Goal: Task Accomplishment & Management: Manage account settings

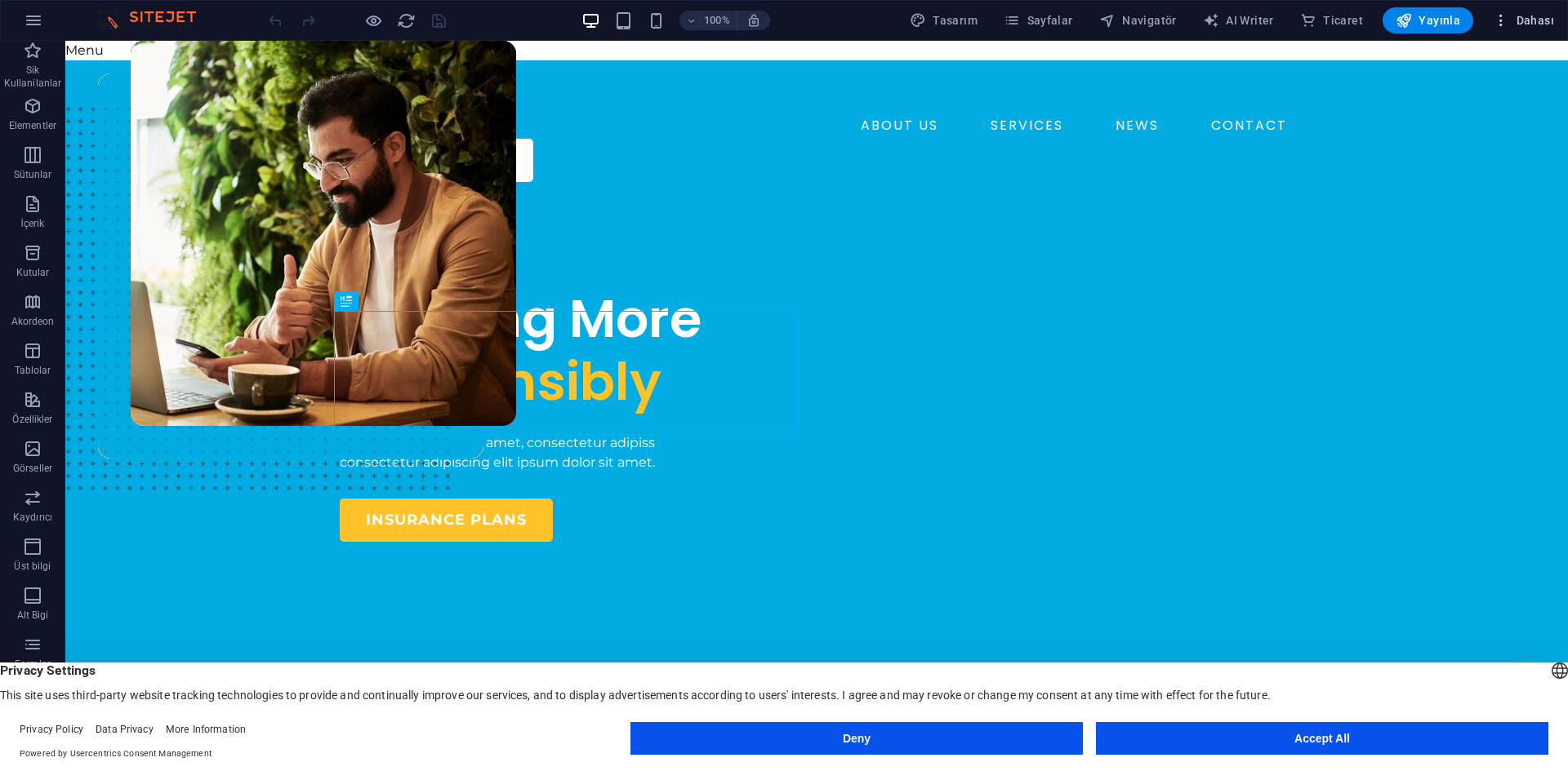
click at [1515, 24] on span "Dahası" at bounding box center [1523, 21] width 62 height 16
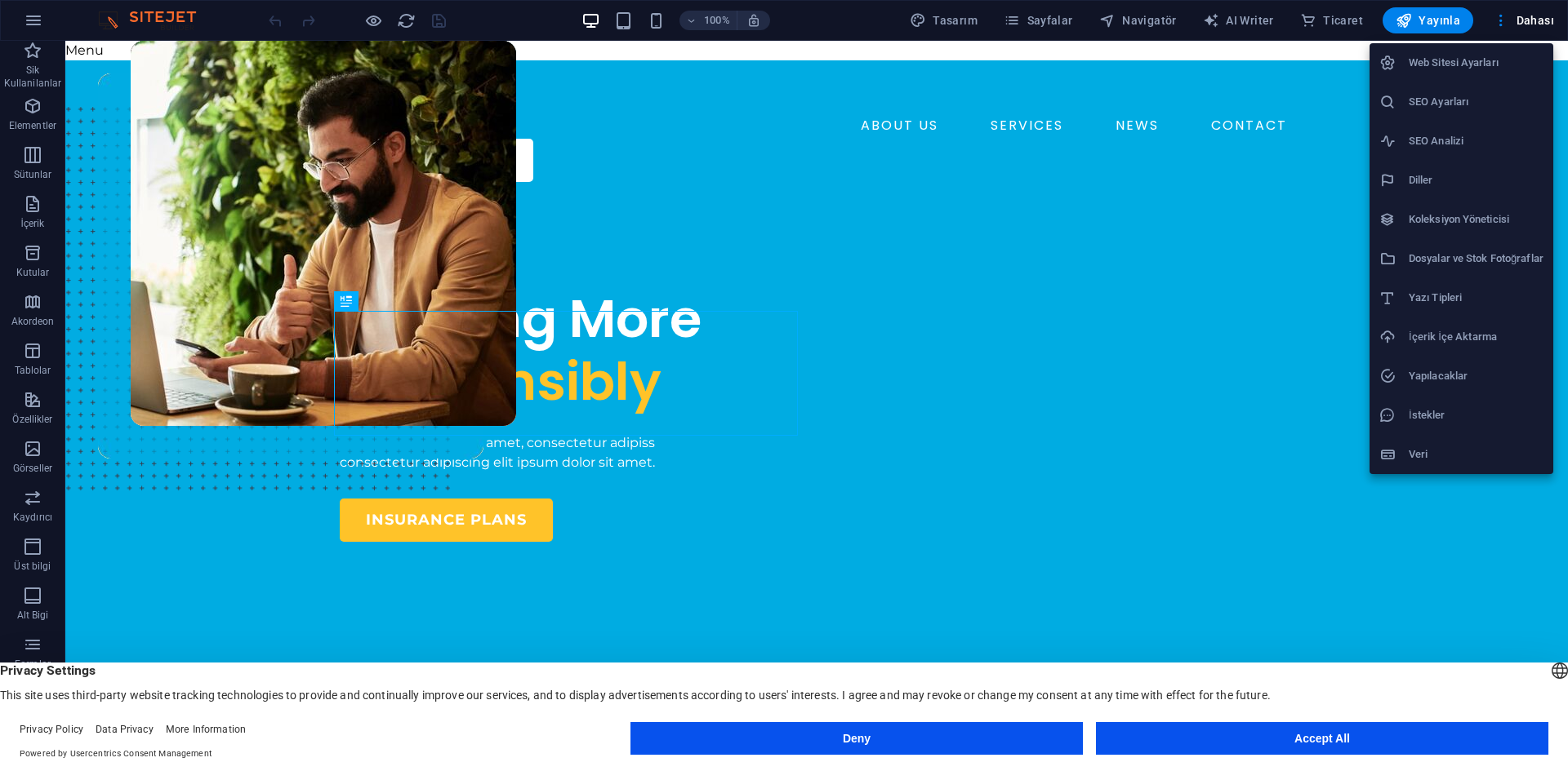
click at [1502, 68] on h6 "Web Sitesi Ayarları" at bounding box center [1476, 63] width 135 height 20
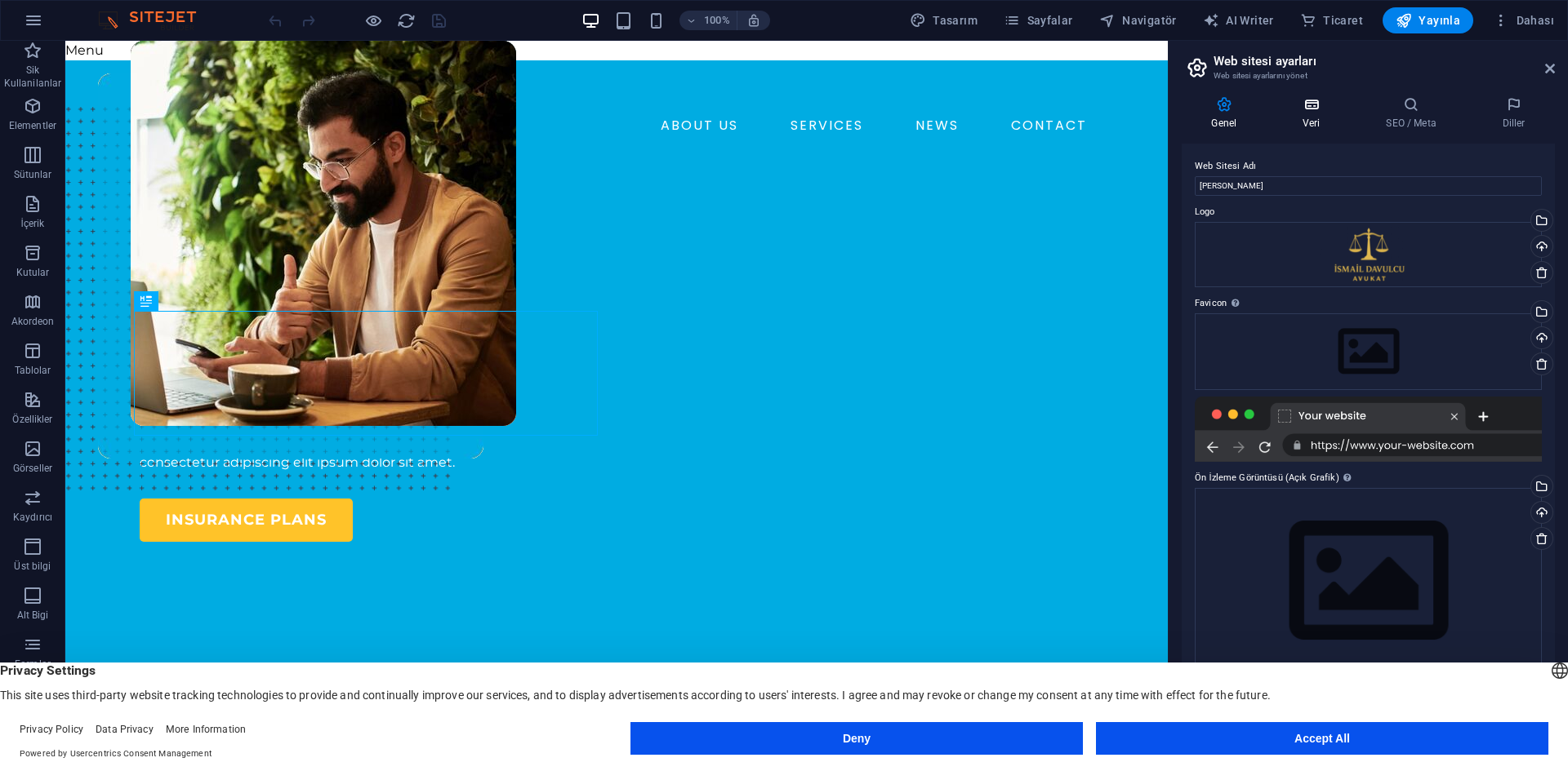
click at [1313, 117] on h4 "Veri" at bounding box center [1314, 113] width 84 height 34
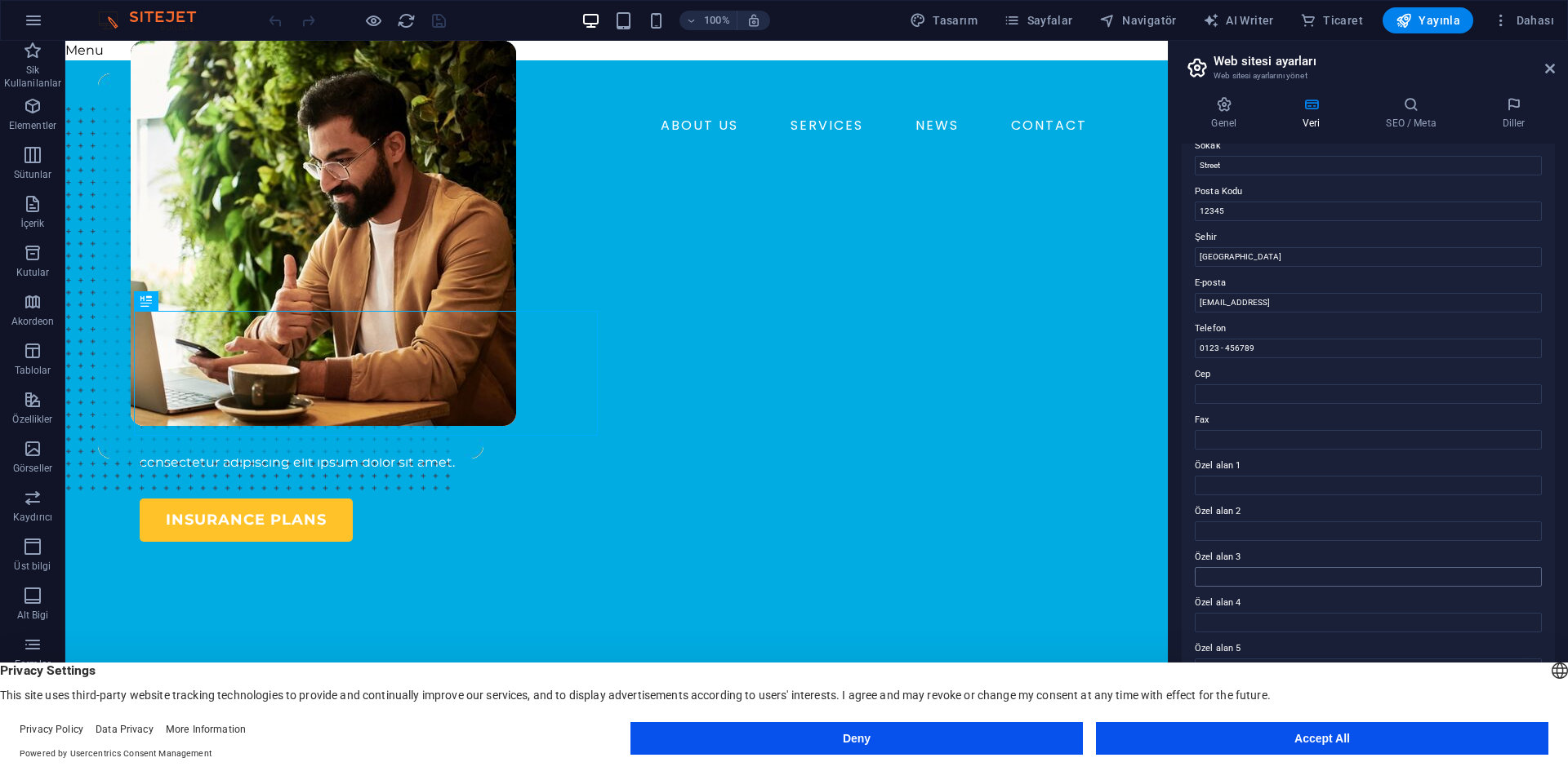
scroll to position [196, 0]
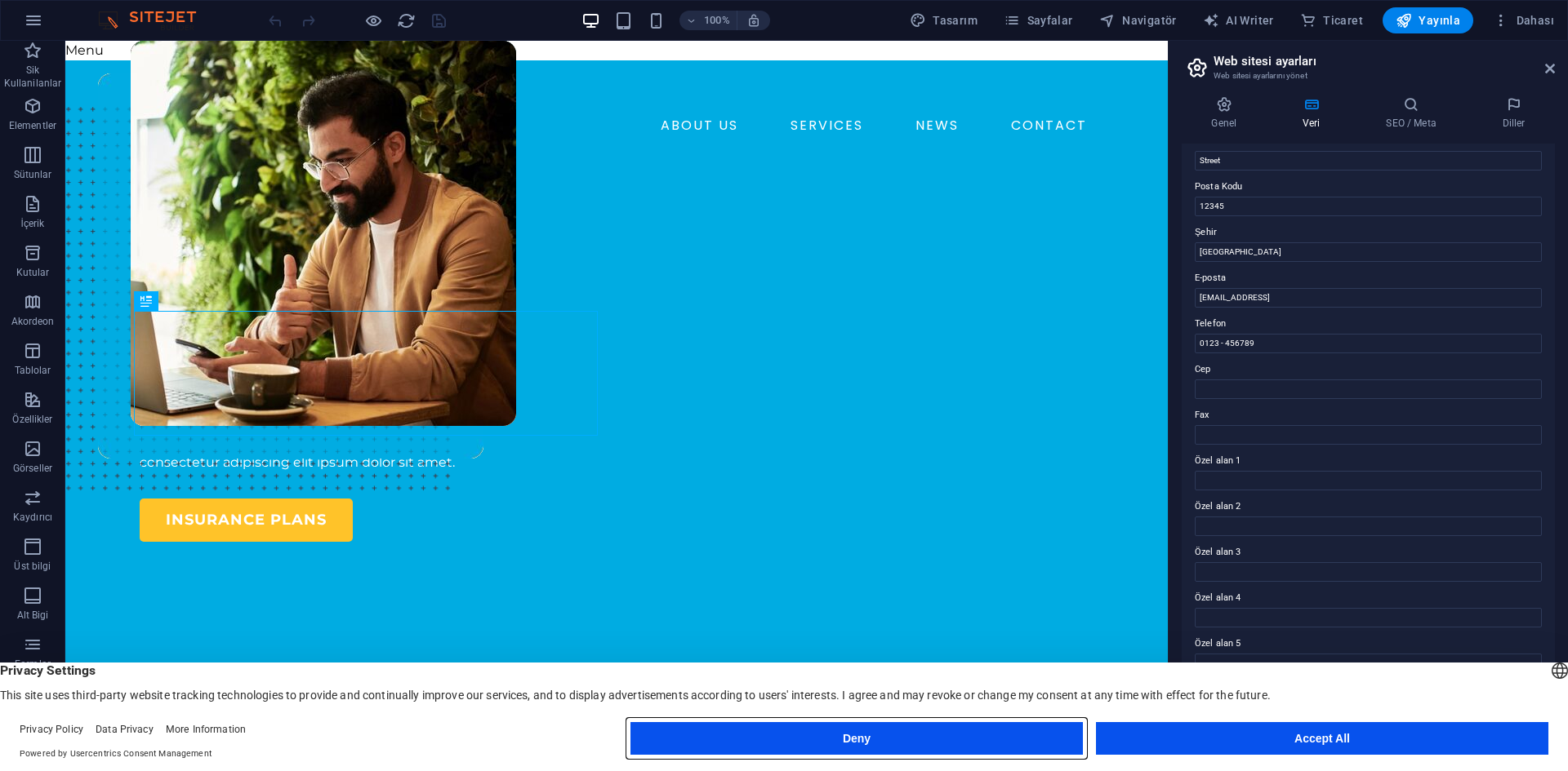
click at [1001, 746] on button "Deny" at bounding box center [856, 739] width 452 height 33
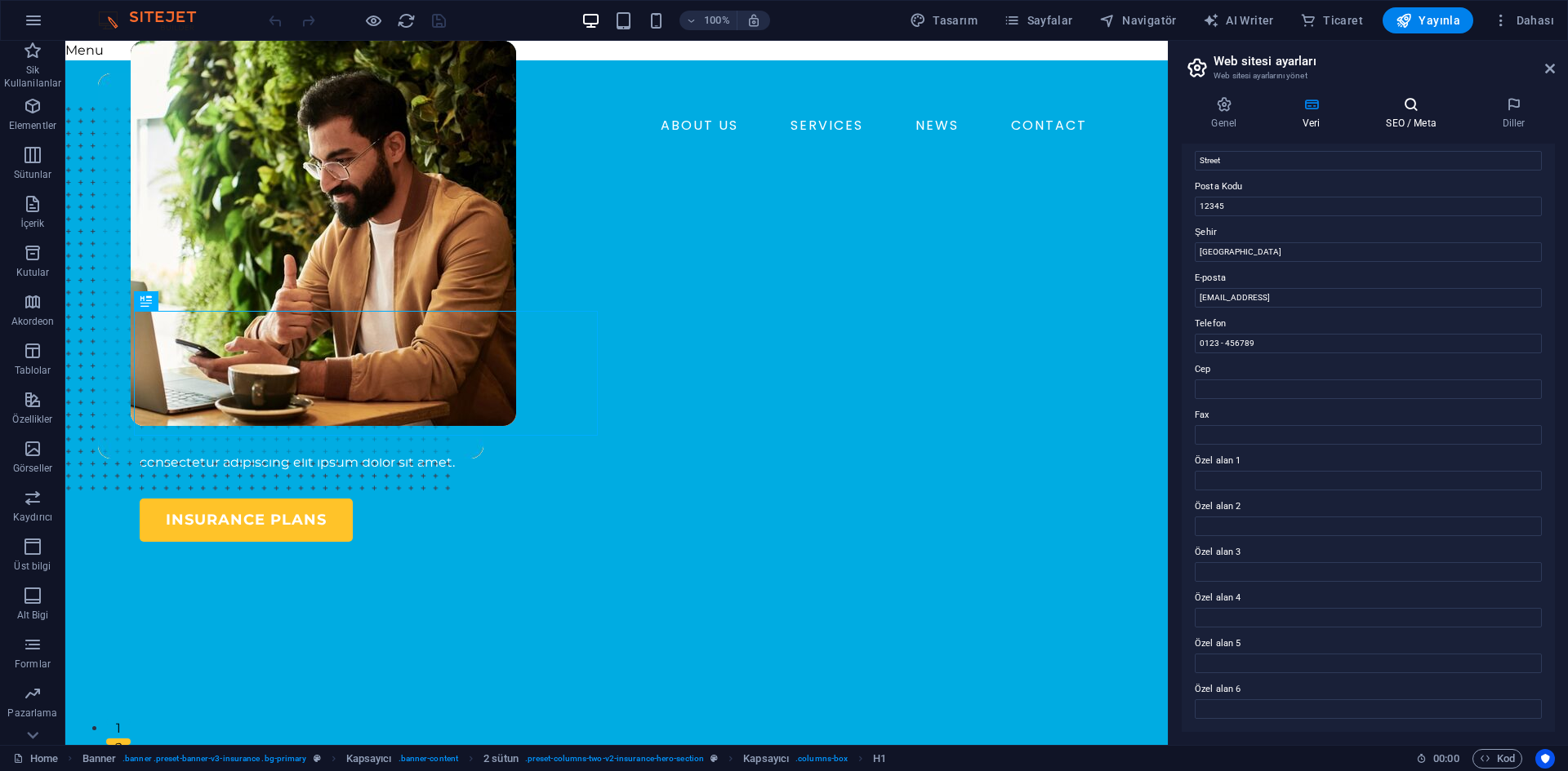
click at [1439, 98] on icon at bounding box center [1410, 104] width 109 height 16
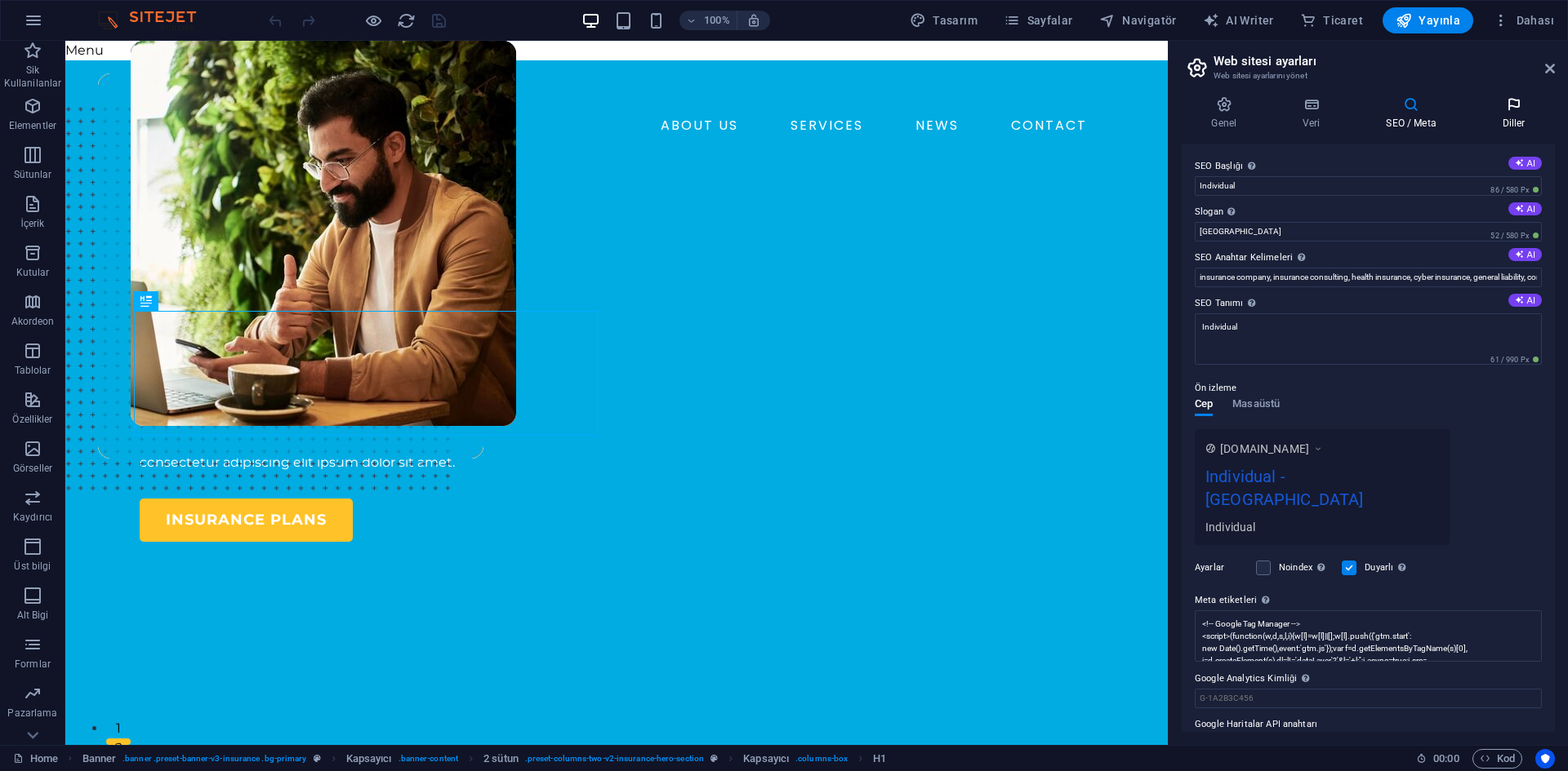
click at [1507, 105] on icon at bounding box center [1513, 104] width 83 height 16
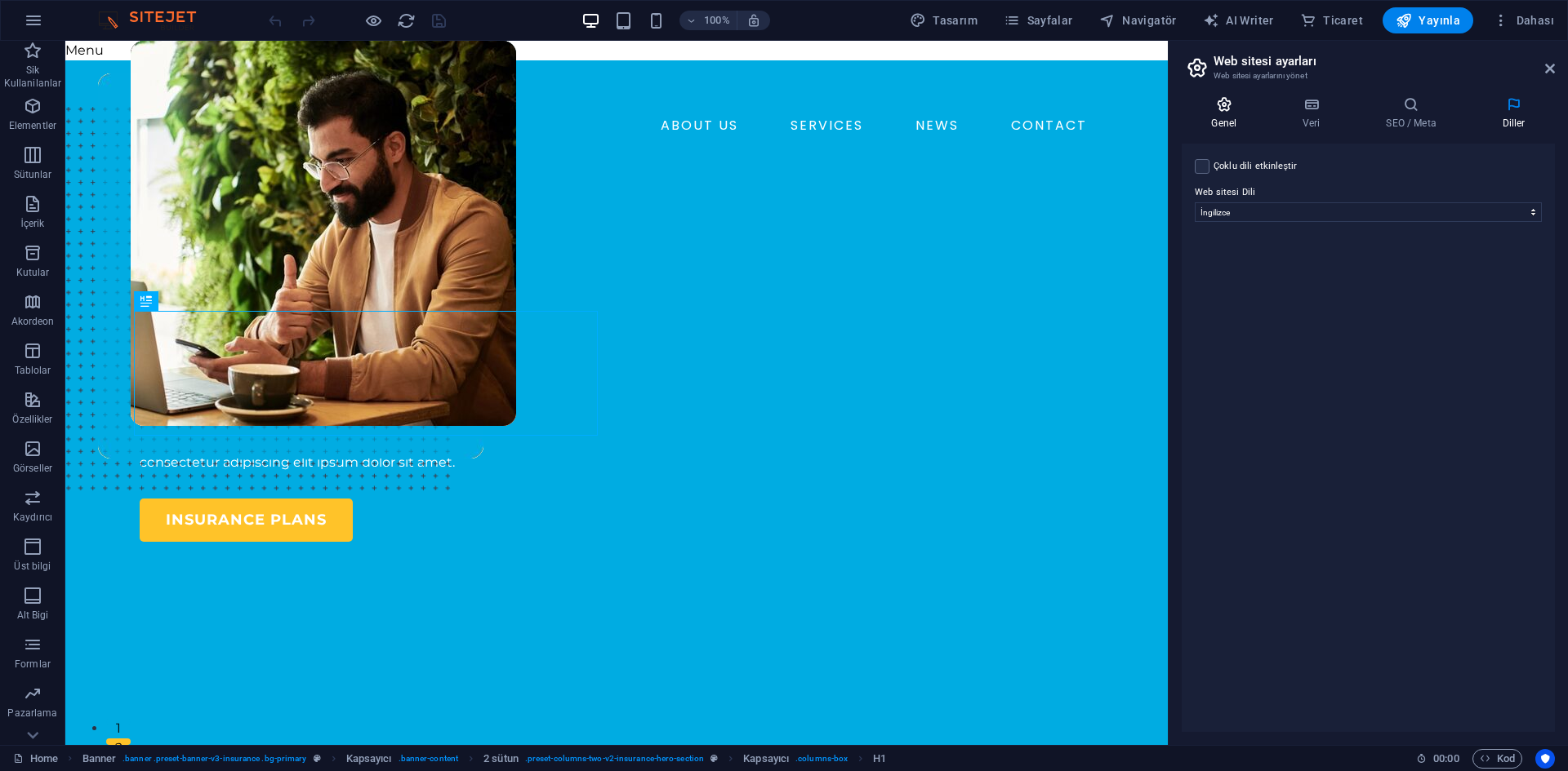
click at [1242, 104] on icon at bounding box center [1223, 104] width 85 height 16
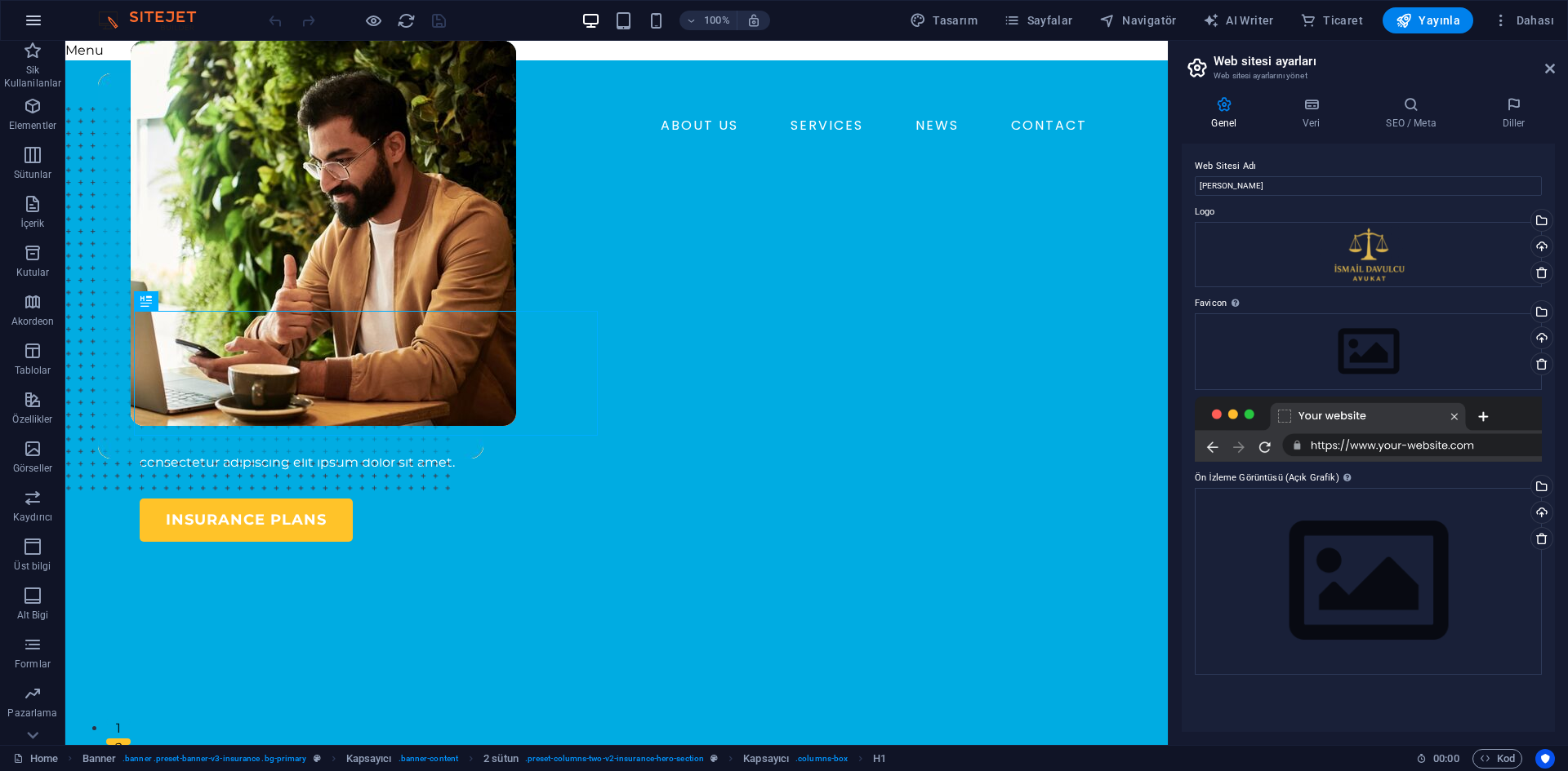
click at [32, 21] on icon "button" at bounding box center [34, 21] width 20 height 20
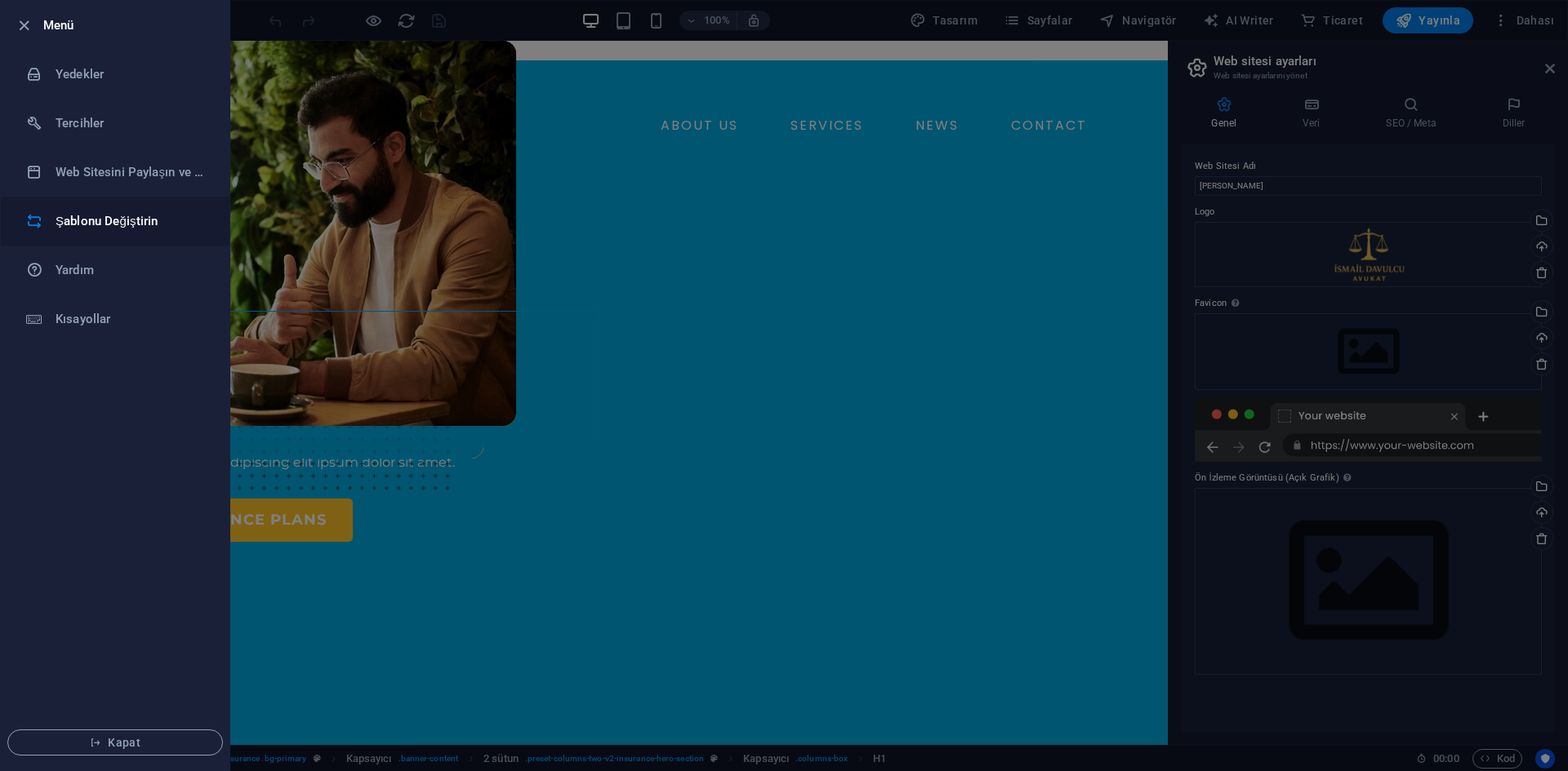
click at [103, 223] on h6 "Şablonu Değiştirin" at bounding box center [131, 221] width 151 height 20
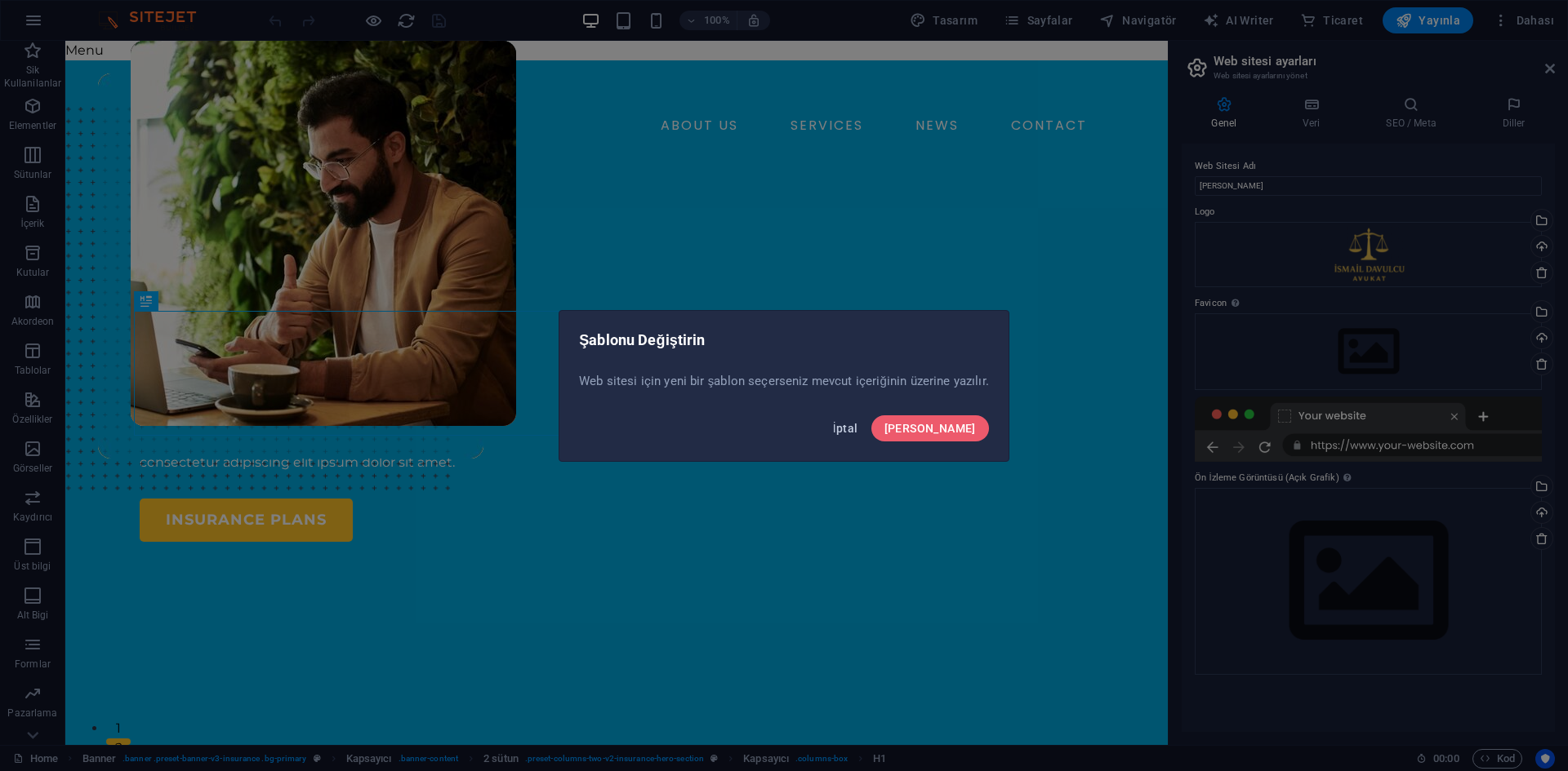
click at [865, 425] on button "İptal" at bounding box center [845, 429] width 39 height 26
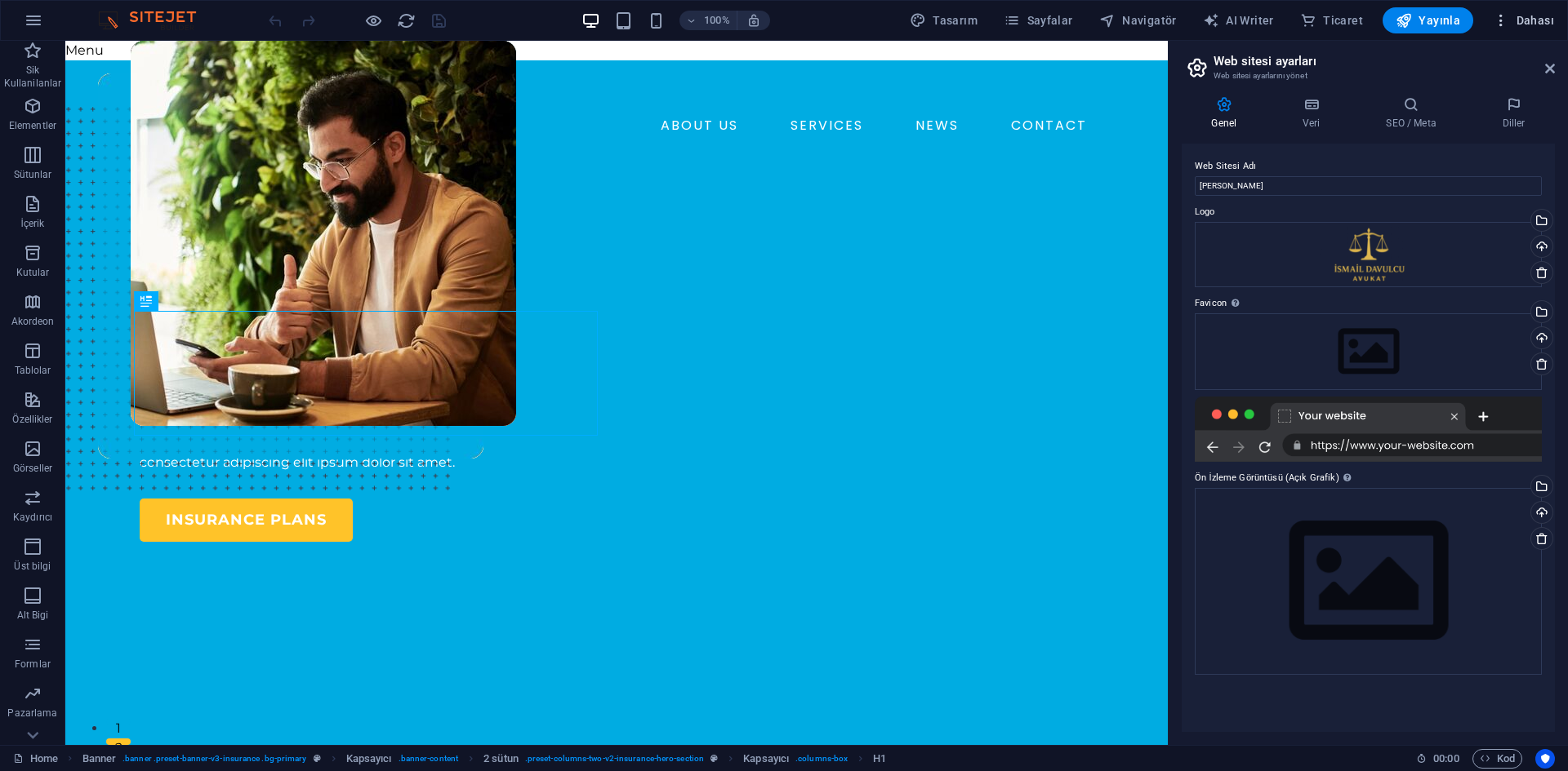
click at [1525, 24] on span "Dahası" at bounding box center [1523, 21] width 62 height 16
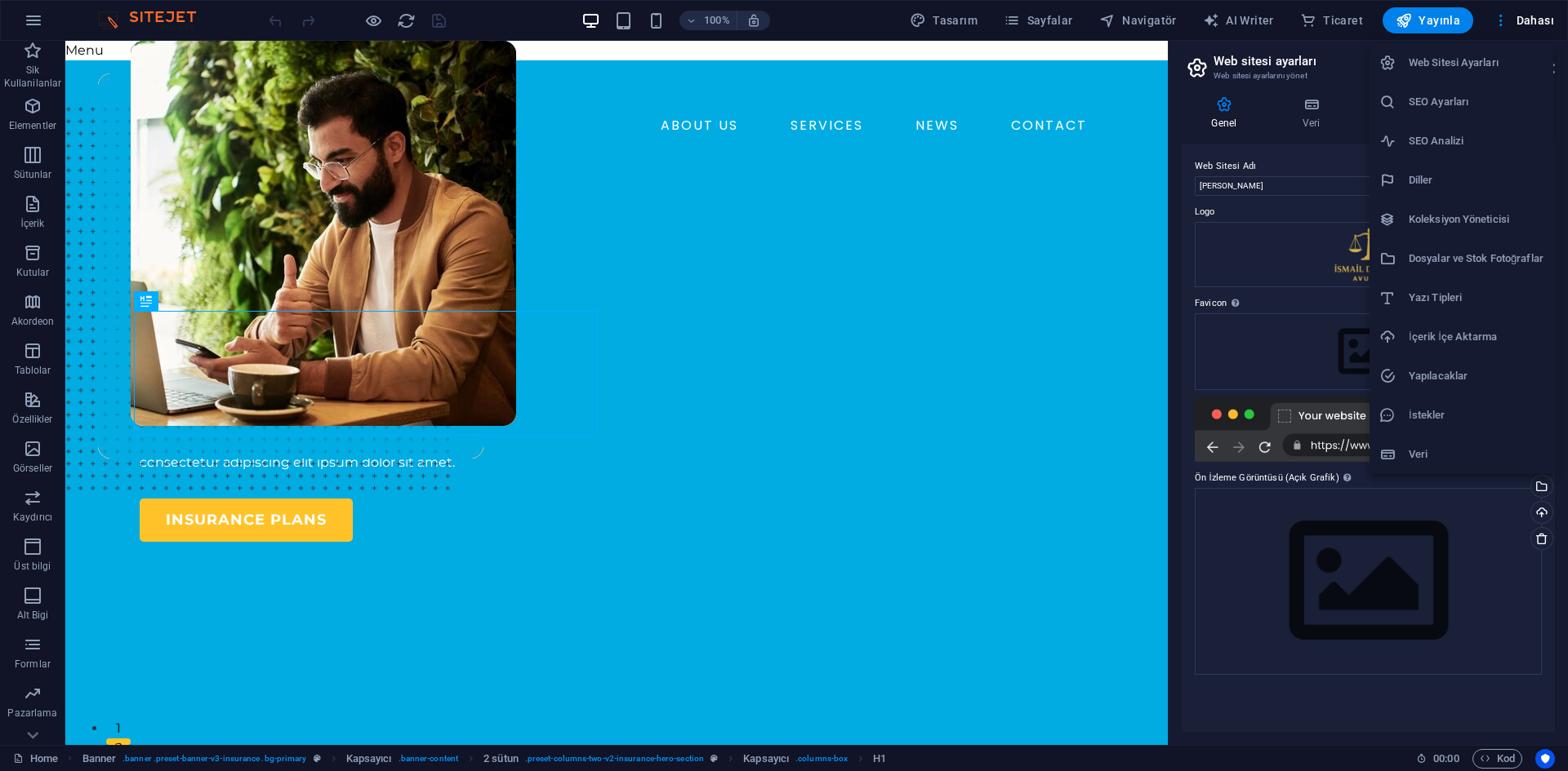
click at [1460, 450] on h6 "Veri" at bounding box center [1476, 454] width 135 height 20
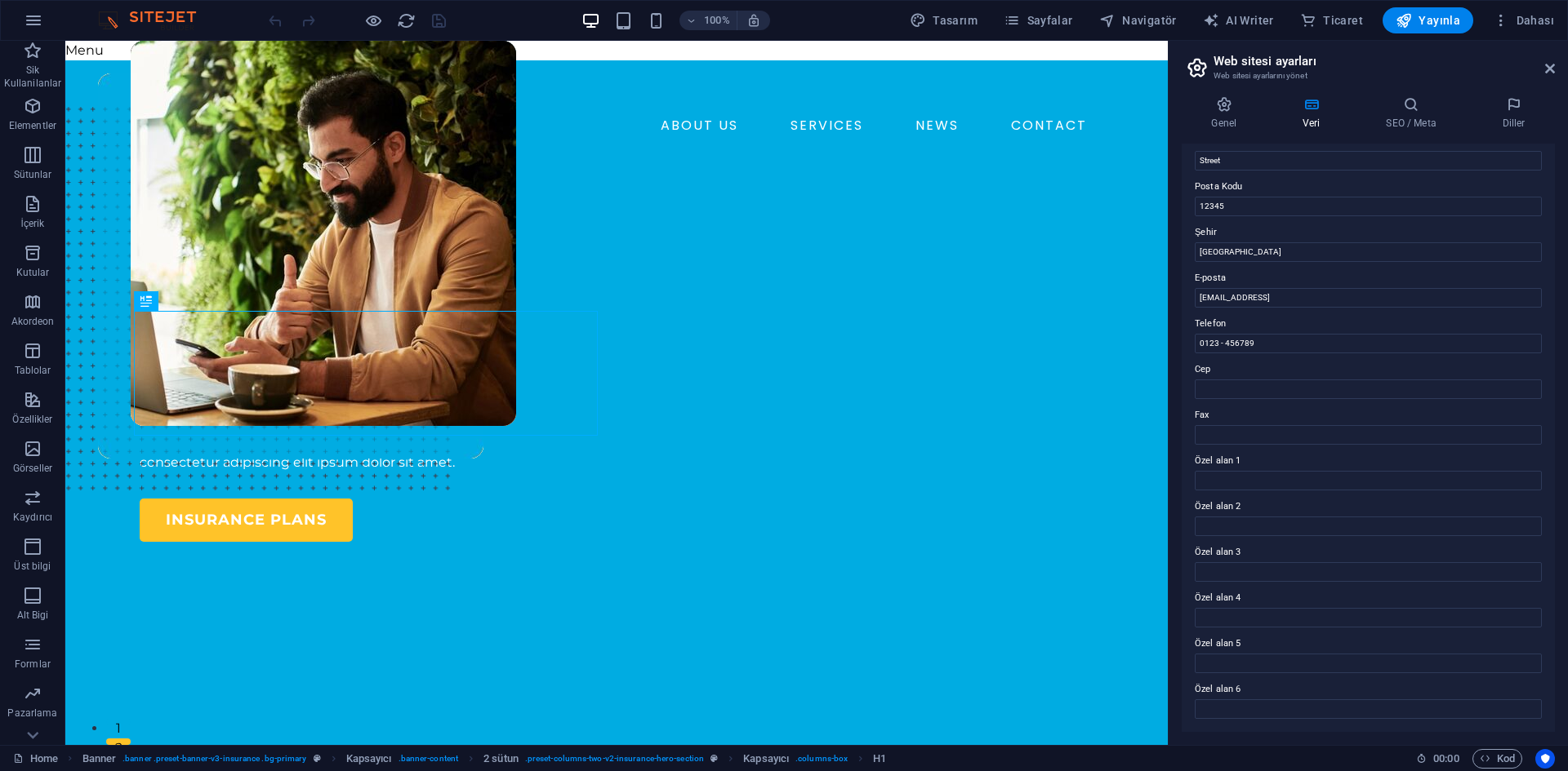
click at [1537, 66] on h2 "Web sitesi ayarları" at bounding box center [1384, 62] width 341 height 15
click at [1547, 63] on icon at bounding box center [1550, 69] width 10 height 13
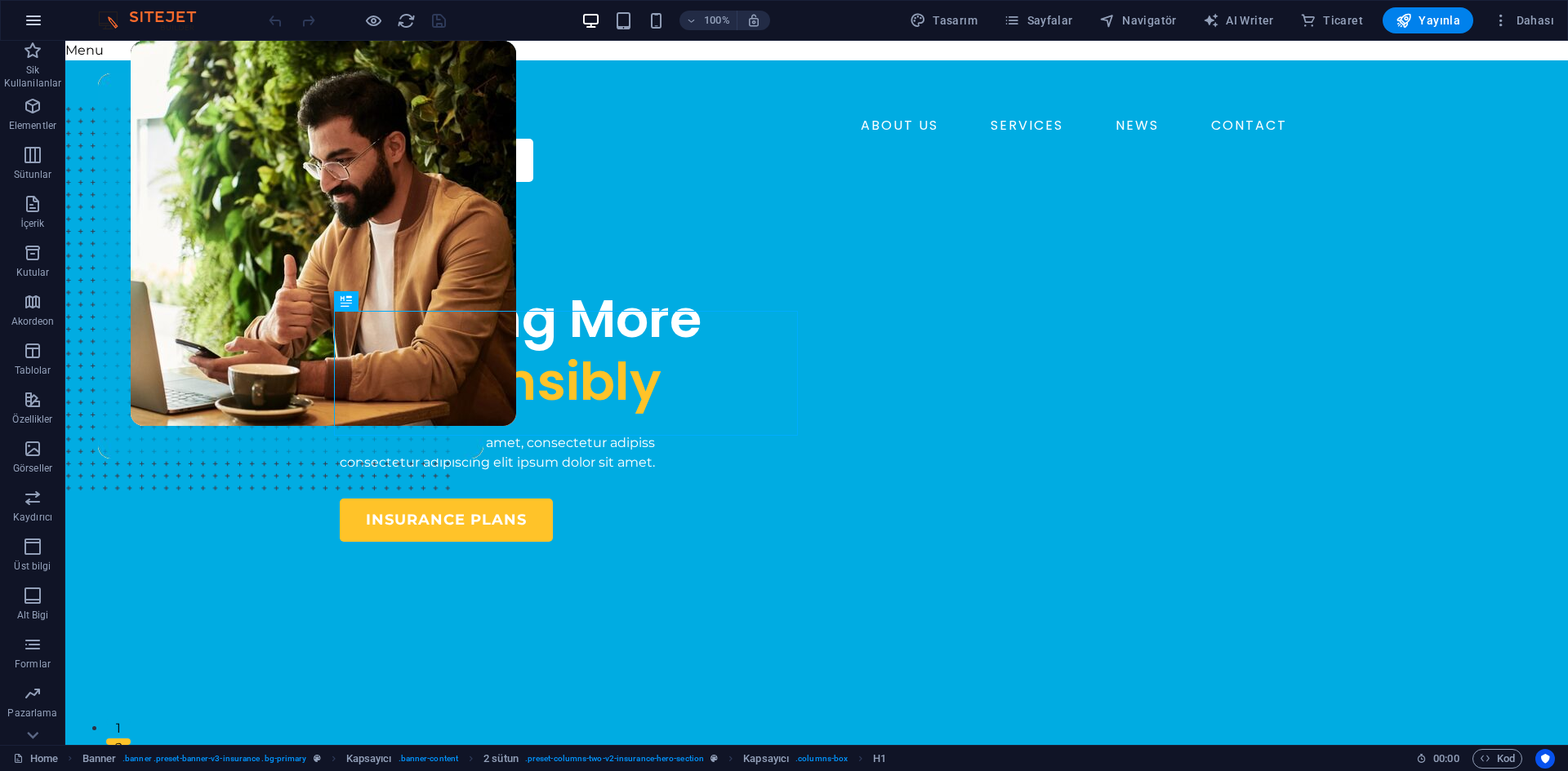
click at [34, 21] on icon "button" at bounding box center [34, 21] width 20 height 20
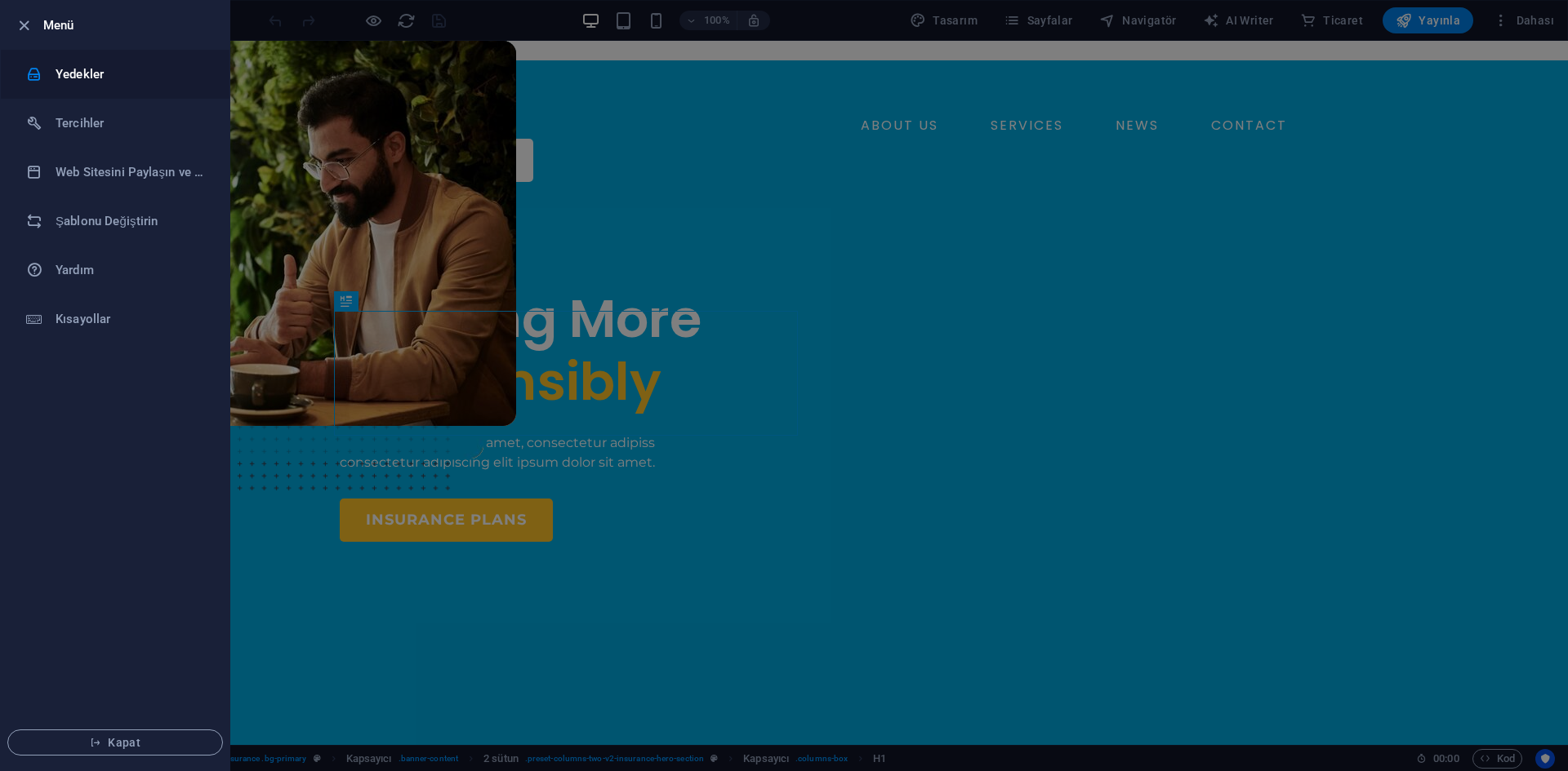
click at [58, 62] on li "Yedekler" at bounding box center [115, 75] width 229 height 49
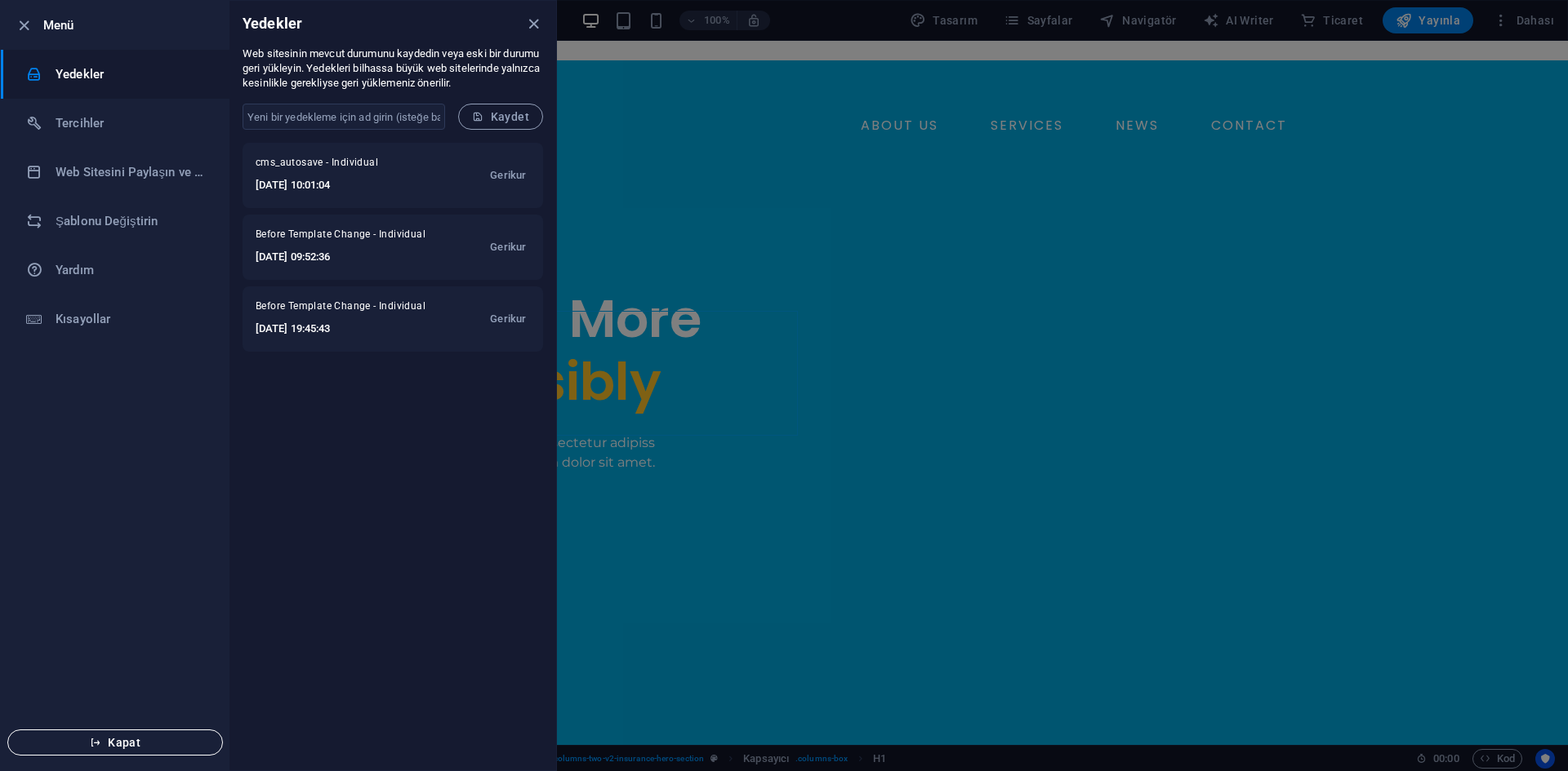
click at [138, 744] on span "Kapat" at bounding box center [115, 743] width 188 height 13
click at [529, 21] on icon "close" at bounding box center [533, 24] width 19 height 19
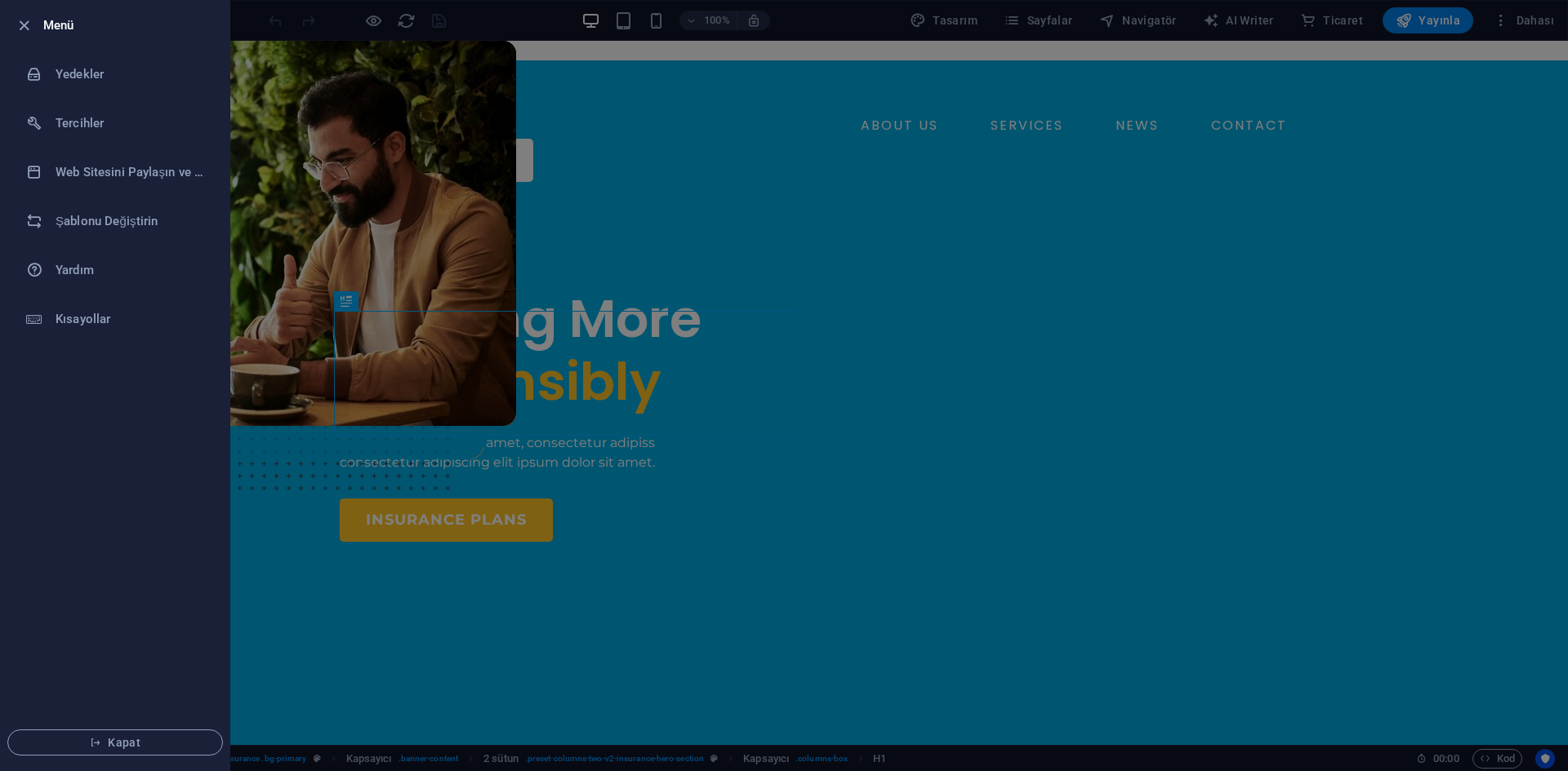
click at [71, 26] on h6 "Menü" at bounding box center [130, 25] width 173 height 20
click at [35, 22] on div at bounding box center [29, 25] width 30 height 20
click at [18, 17] on icon "button" at bounding box center [24, 25] width 19 height 19
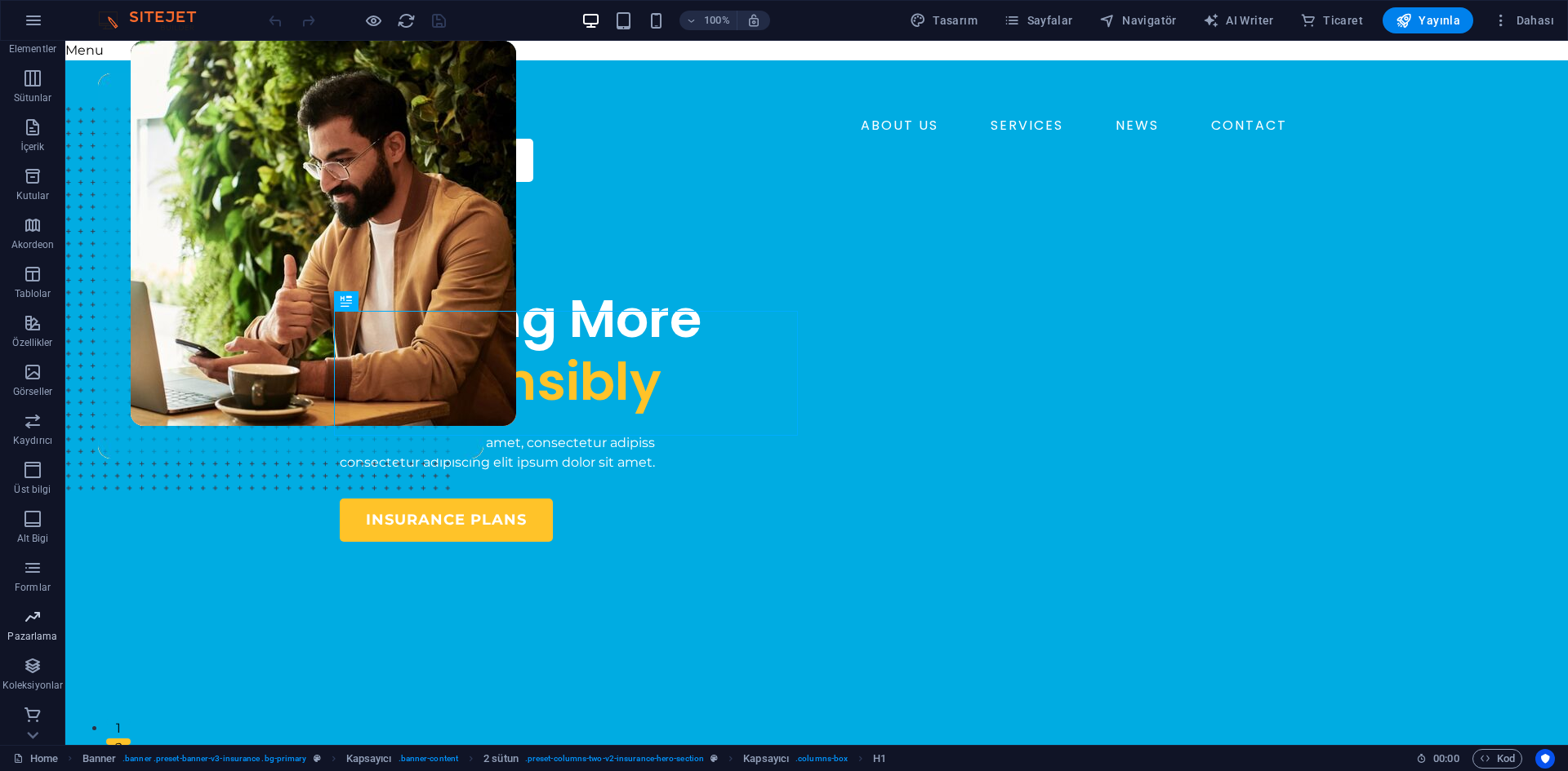
scroll to position [80, 0]
click at [1507, 14] on icon "button" at bounding box center [1501, 21] width 16 height 16
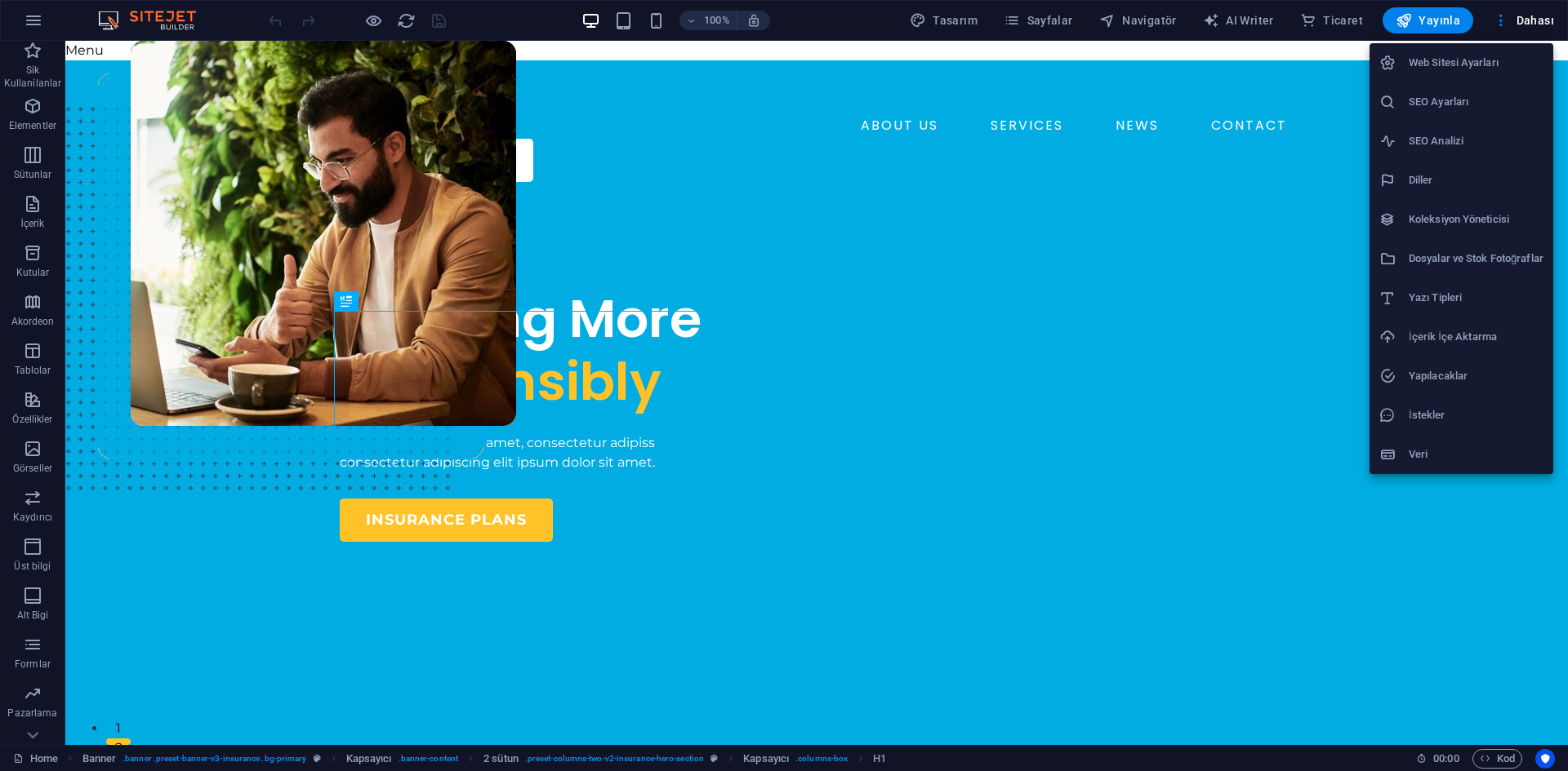
click at [1455, 62] on h6 "Web Sitesi Ayarları" at bounding box center [1476, 63] width 135 height 20
select select "72"
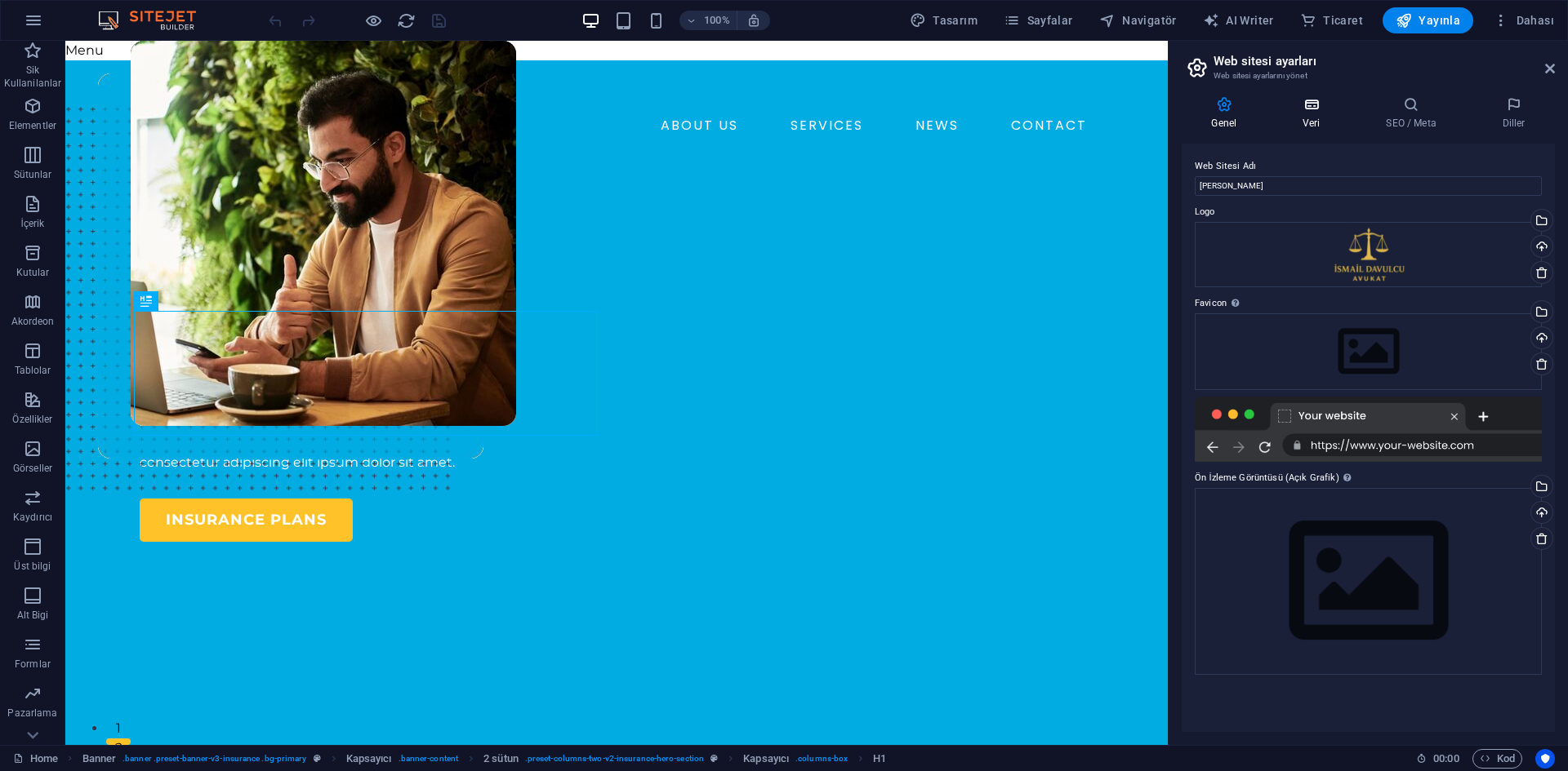
click at [1305, 97] on icon at bounding box center [1311, 104] width 77 height 16
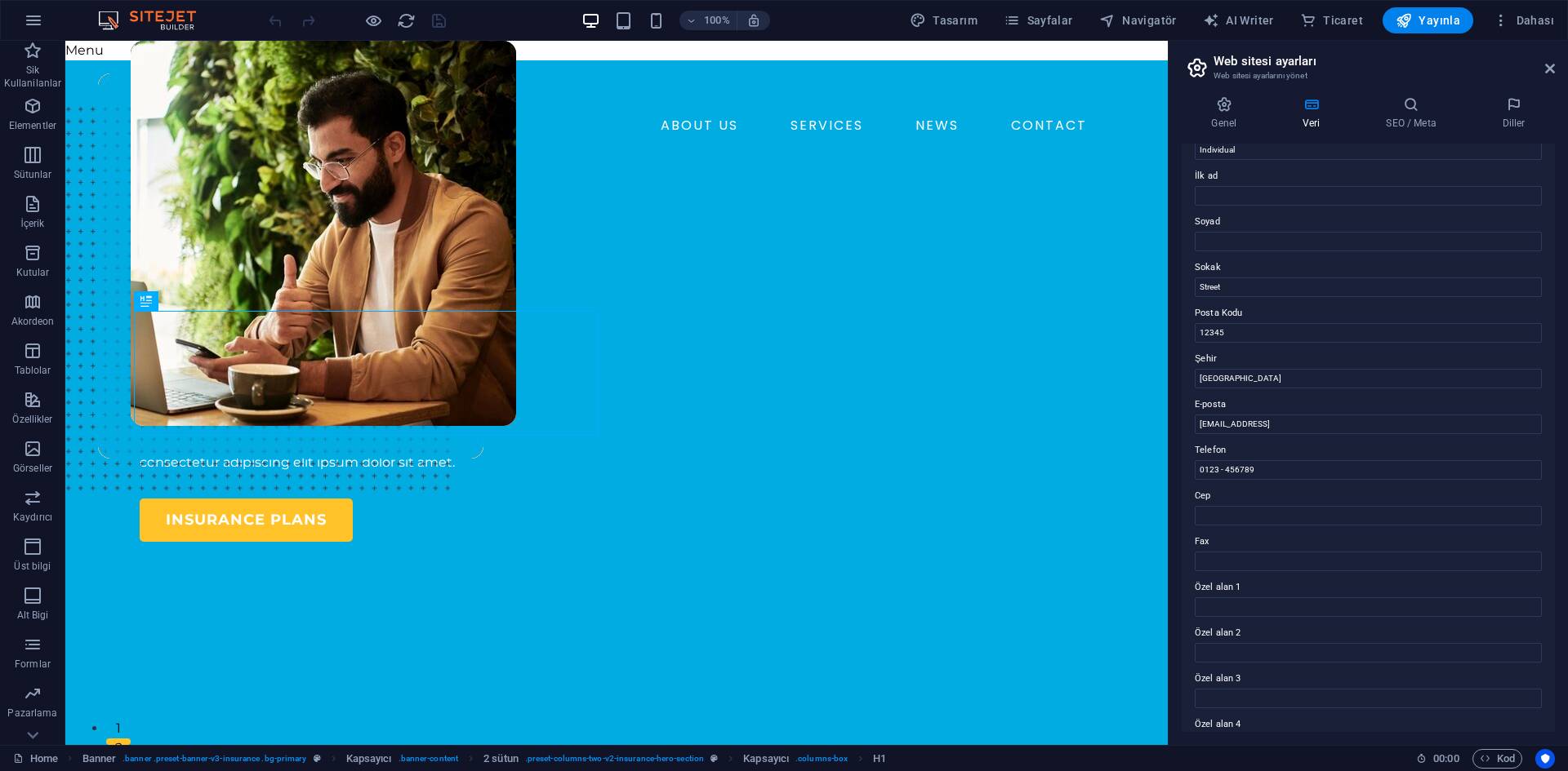
scroll to position [196, 0]
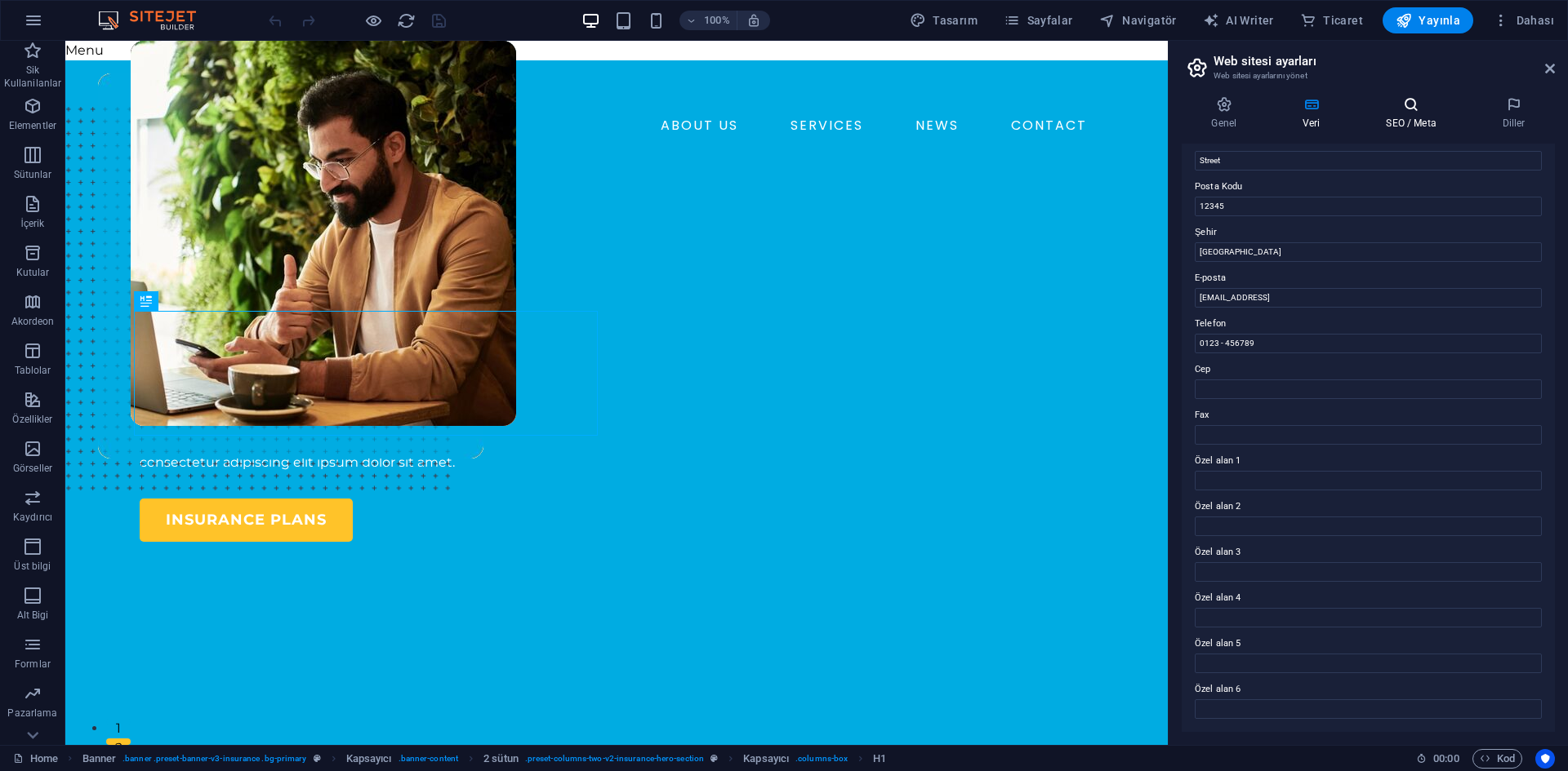
click at [1385, 130] on h4 "SEO / Meta" at bounding box center [1414, 113] width 116 height 34
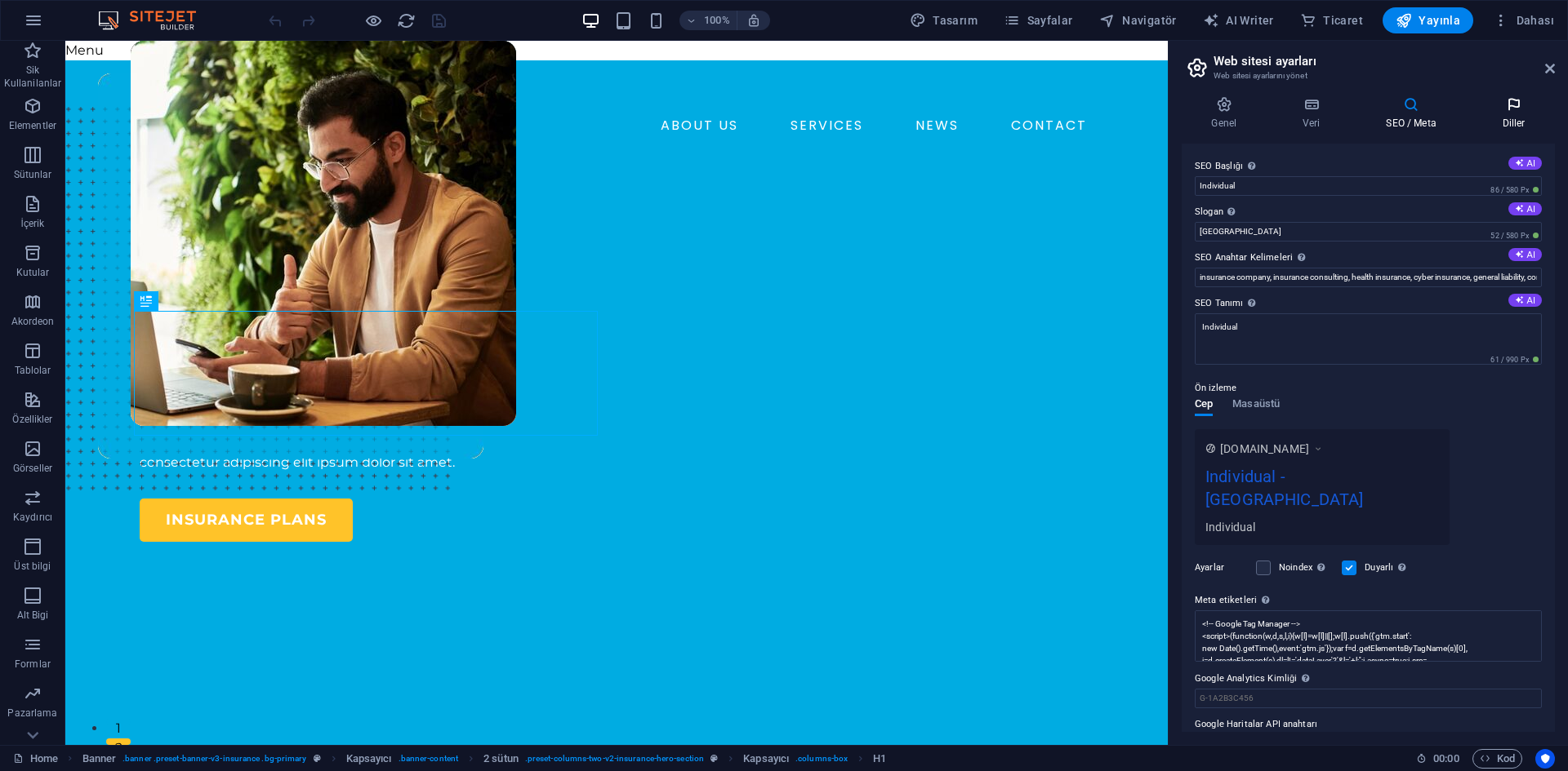
click at [1474, 113] on h4 "Diller" at bounding box center [1513, 113] width 83 height 34
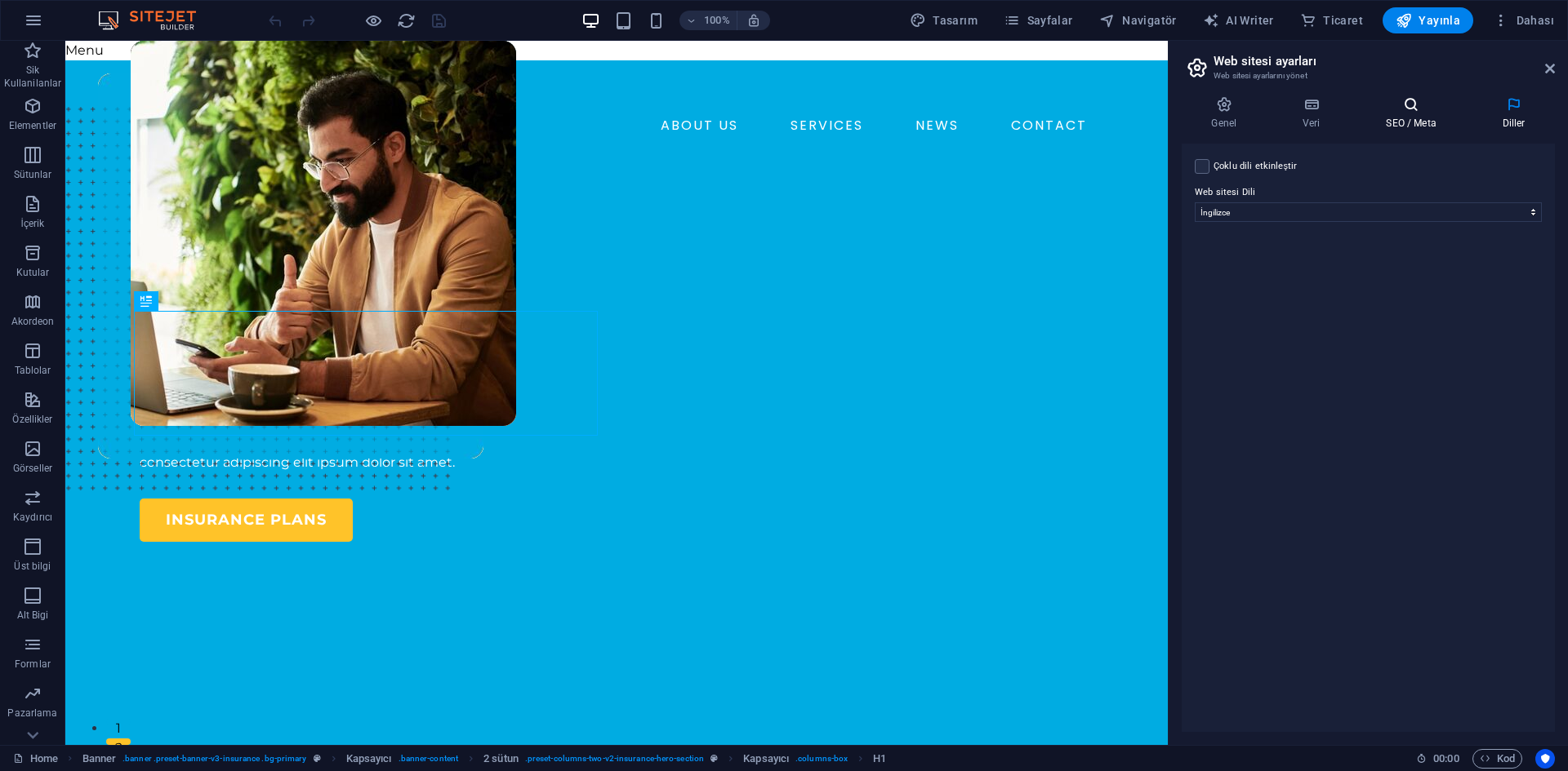
click at [1429, 107] on icon at bounding box center [1410, 104] width 109 height 16
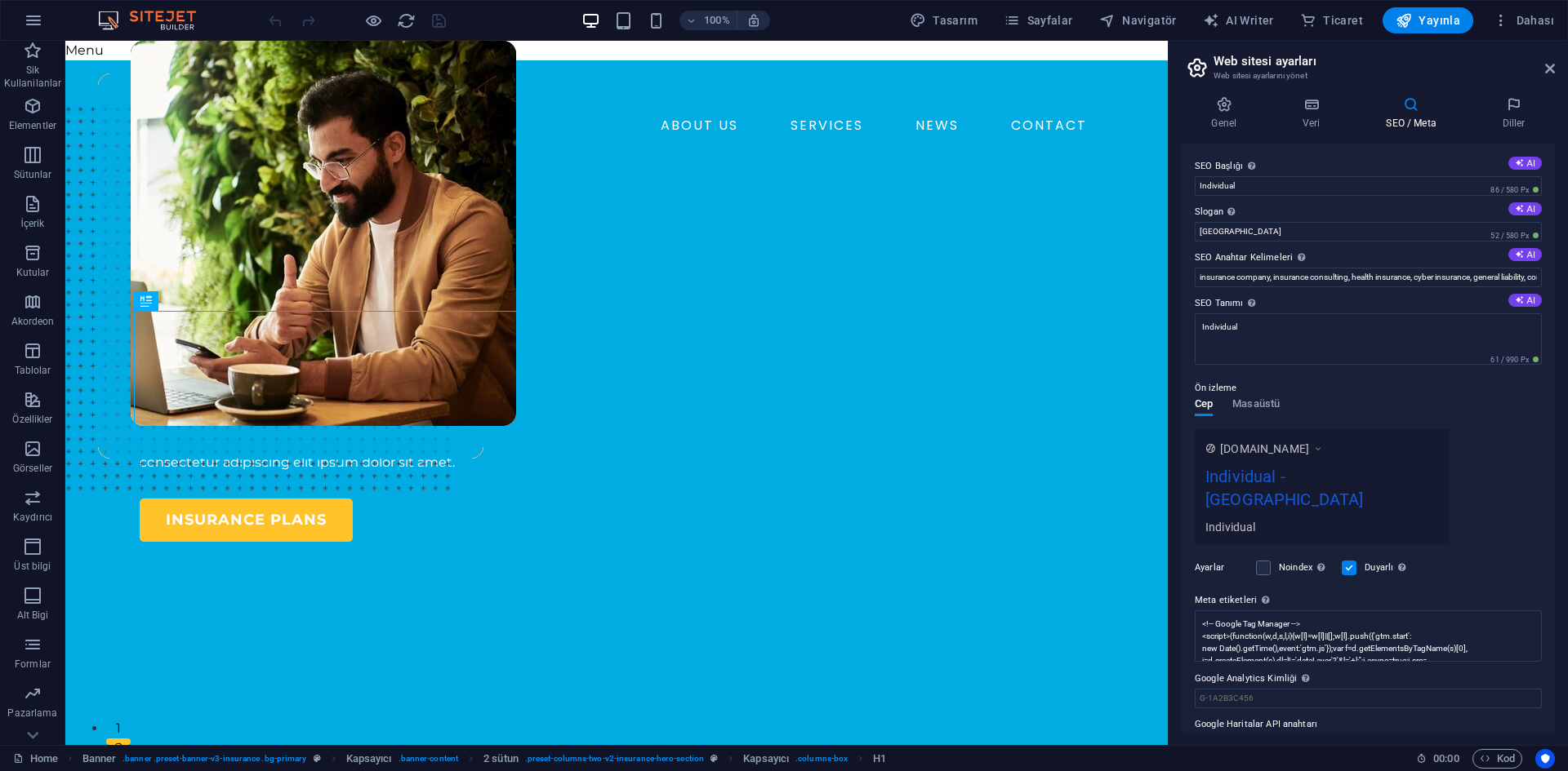
scroll to position [12, 0]
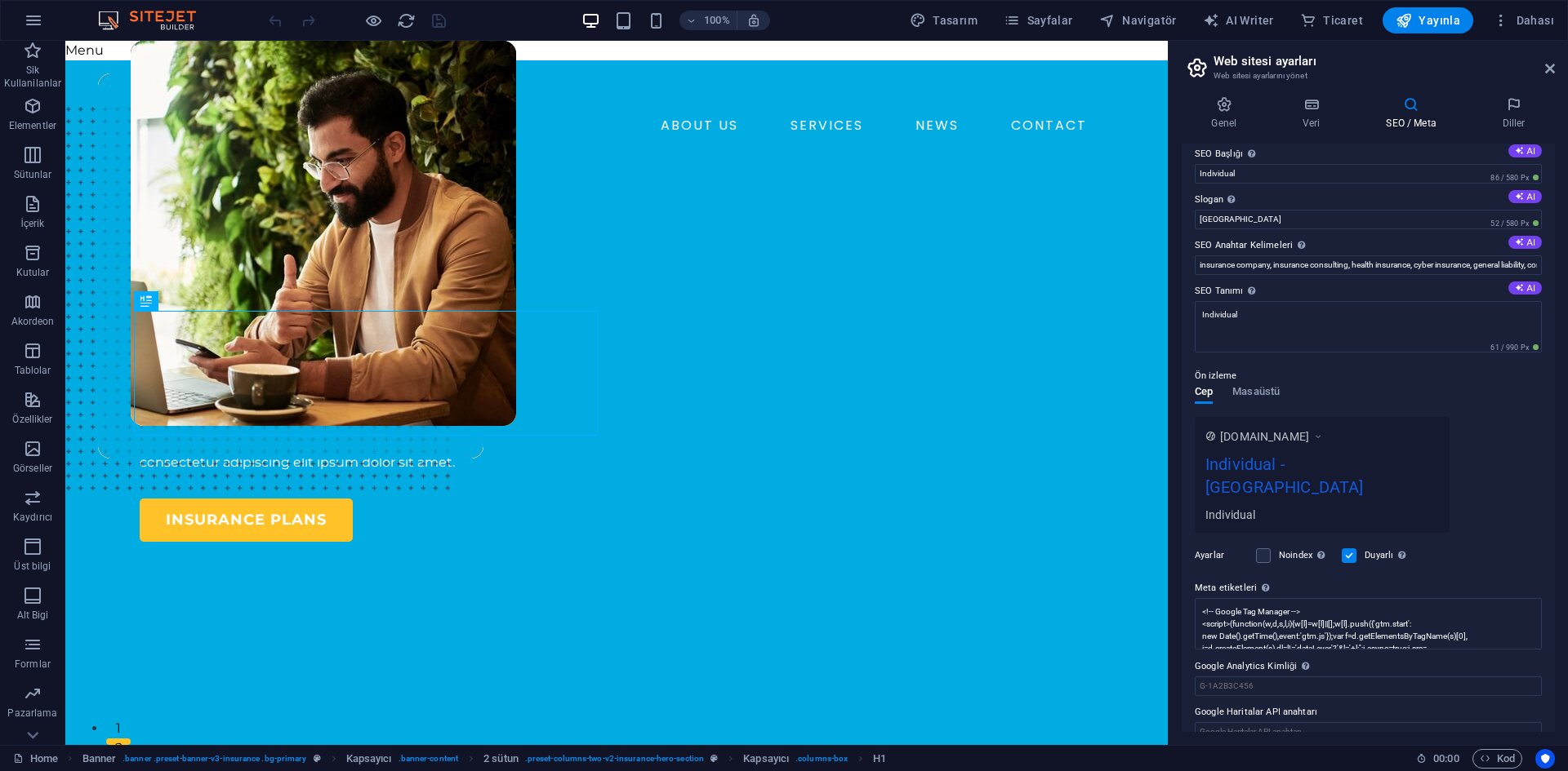
drag, startPoint x: 1227, startPoint y: 122, endPoint x: 1352, endPoint y: 91, distance: 128.8
click at [1227, 121] on h4 "Genel" at bounding box center [1227, 113] width 91 height 34
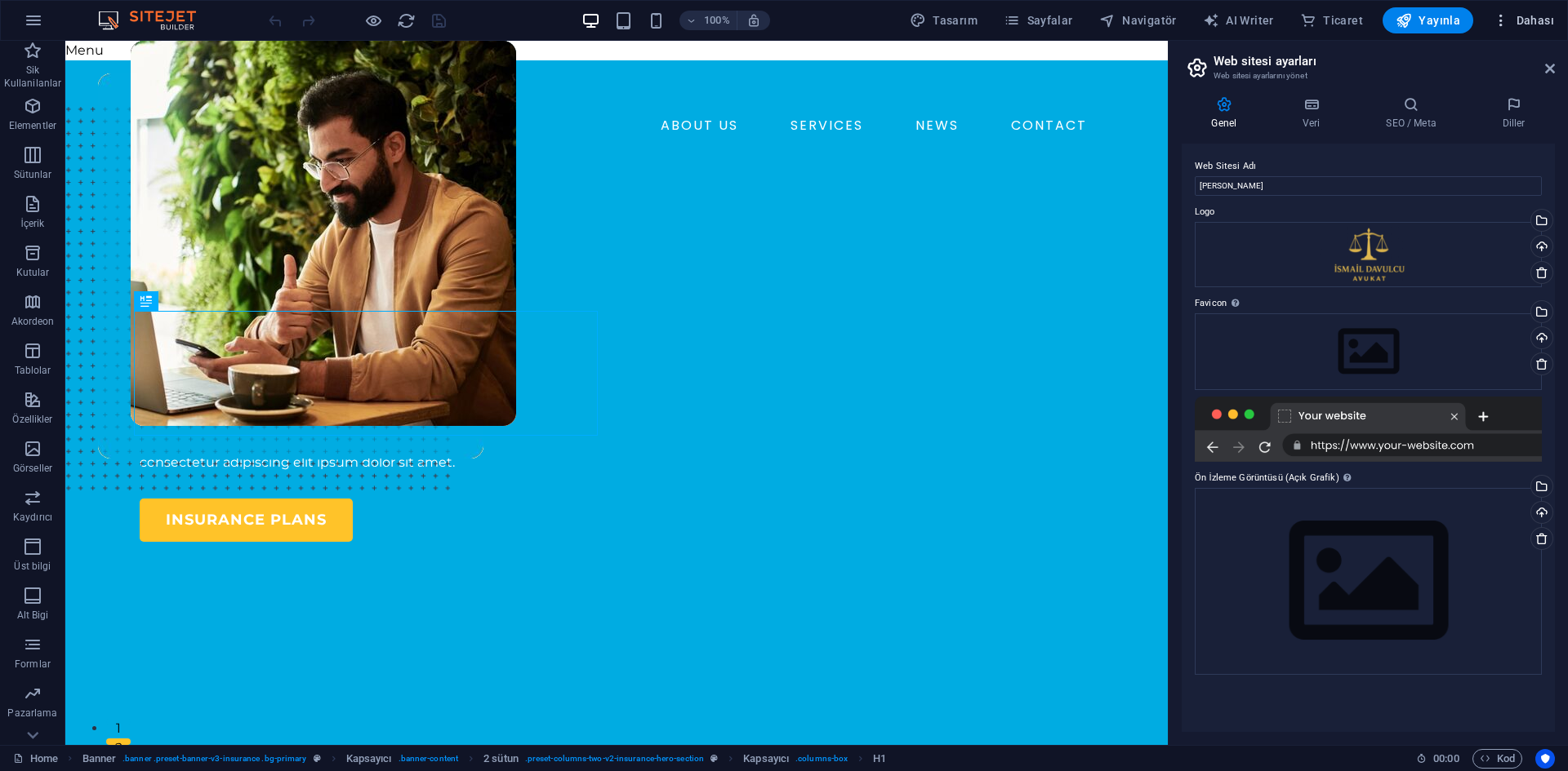
click at [1527, 30] on button "Dahası" at bounding box center [1523, 21] width 75 height 26
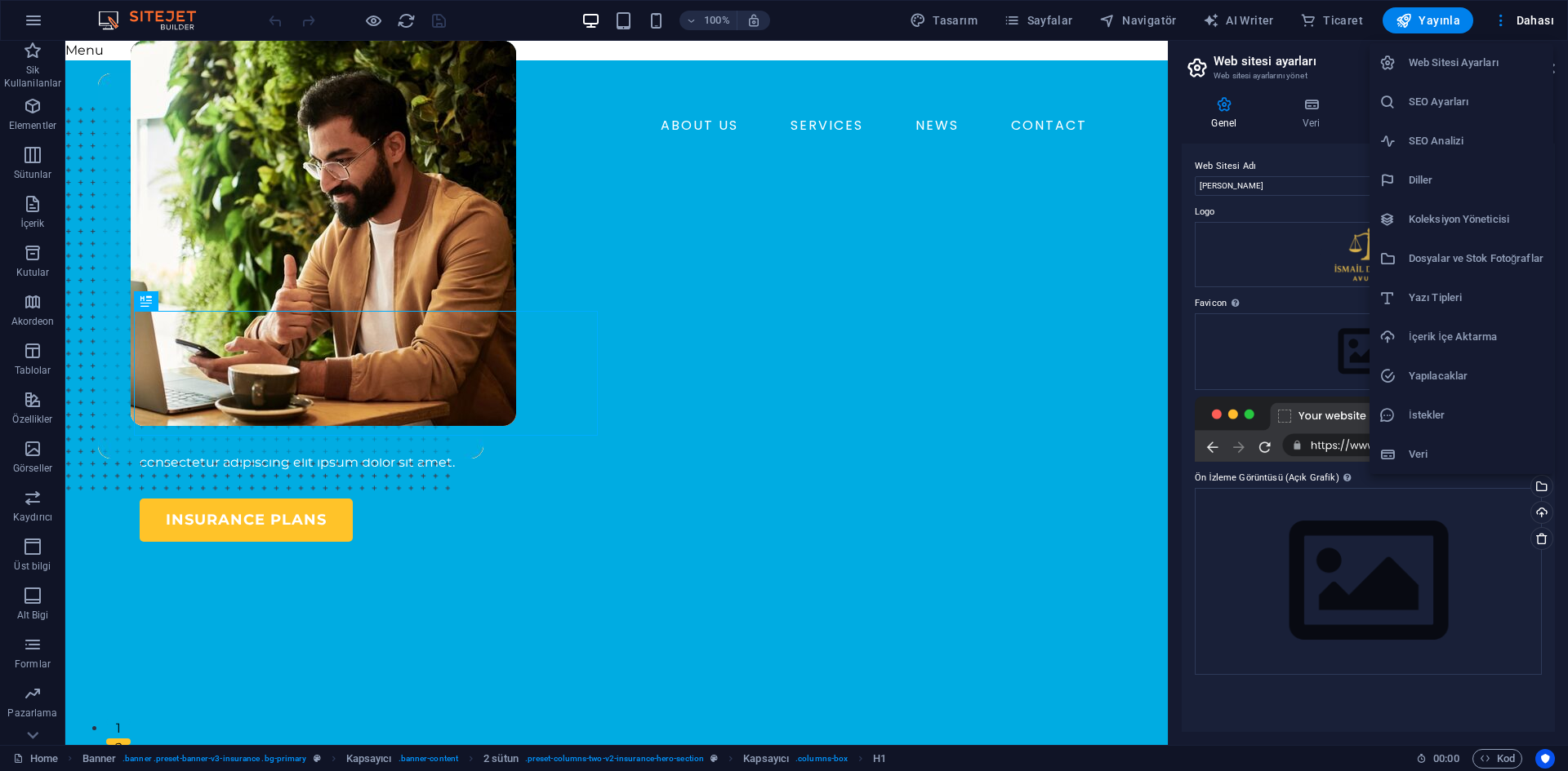
click at [1466, 265] on h6 "Dosyalar ve Stok Fotoğraflar" at bounding box center [1476, 259] width 135 height 20
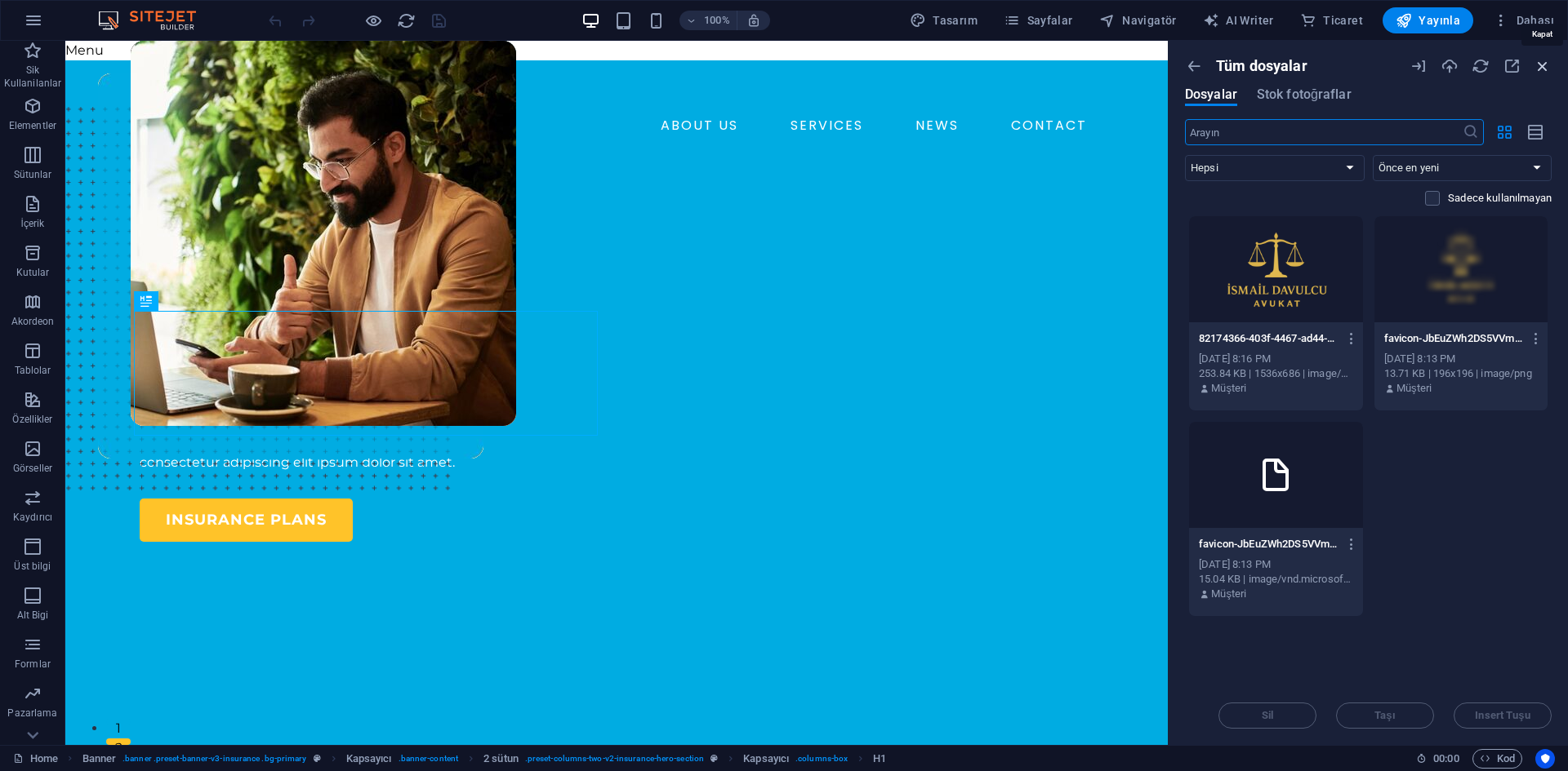
click at [1540, 59] on icon "button" at bounding box center [1543, 66] width 18 height 18
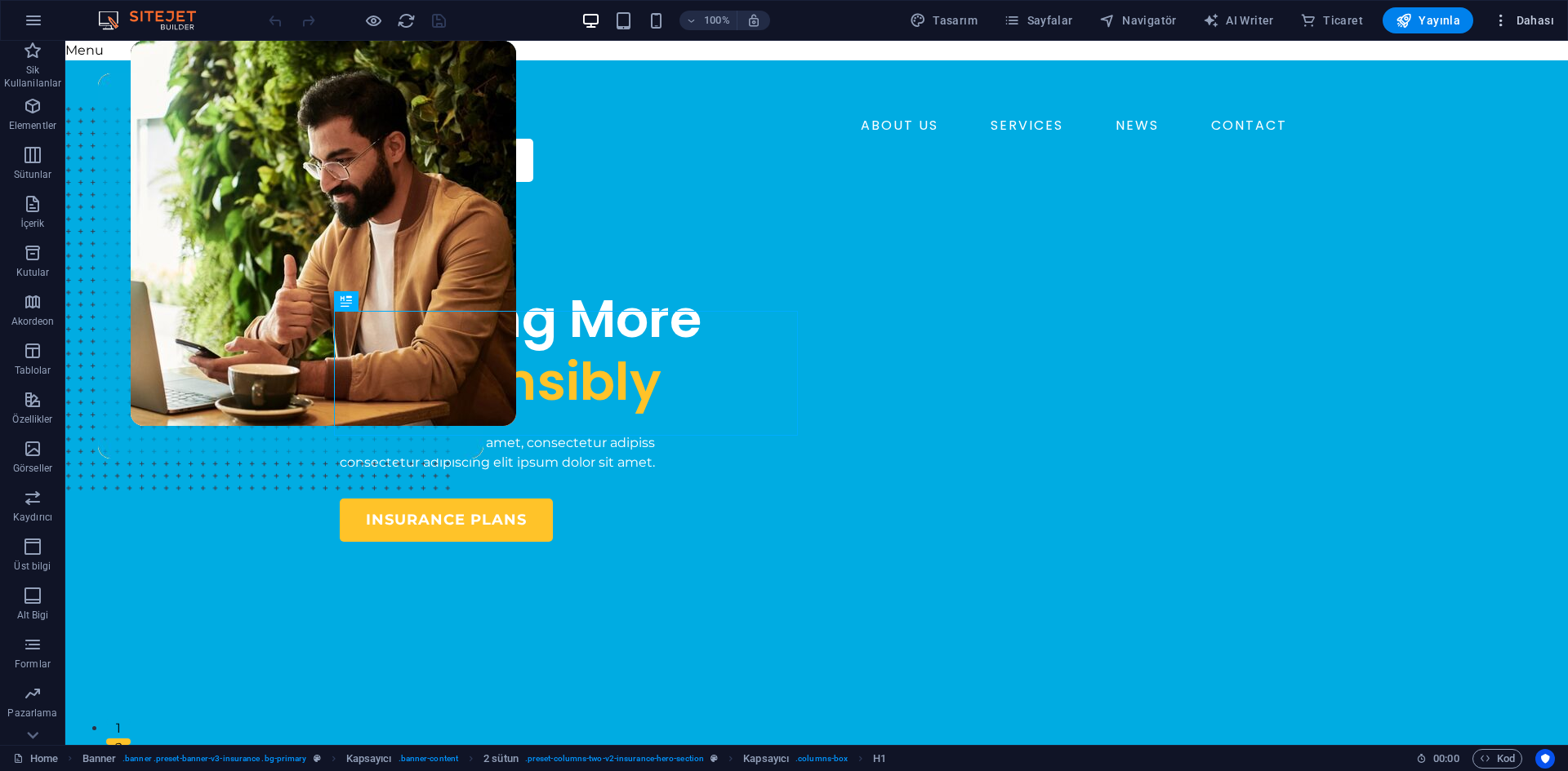
click at [1513, 31] on button "Dahası" at bounding box center [1523, 21] width 75 height 26
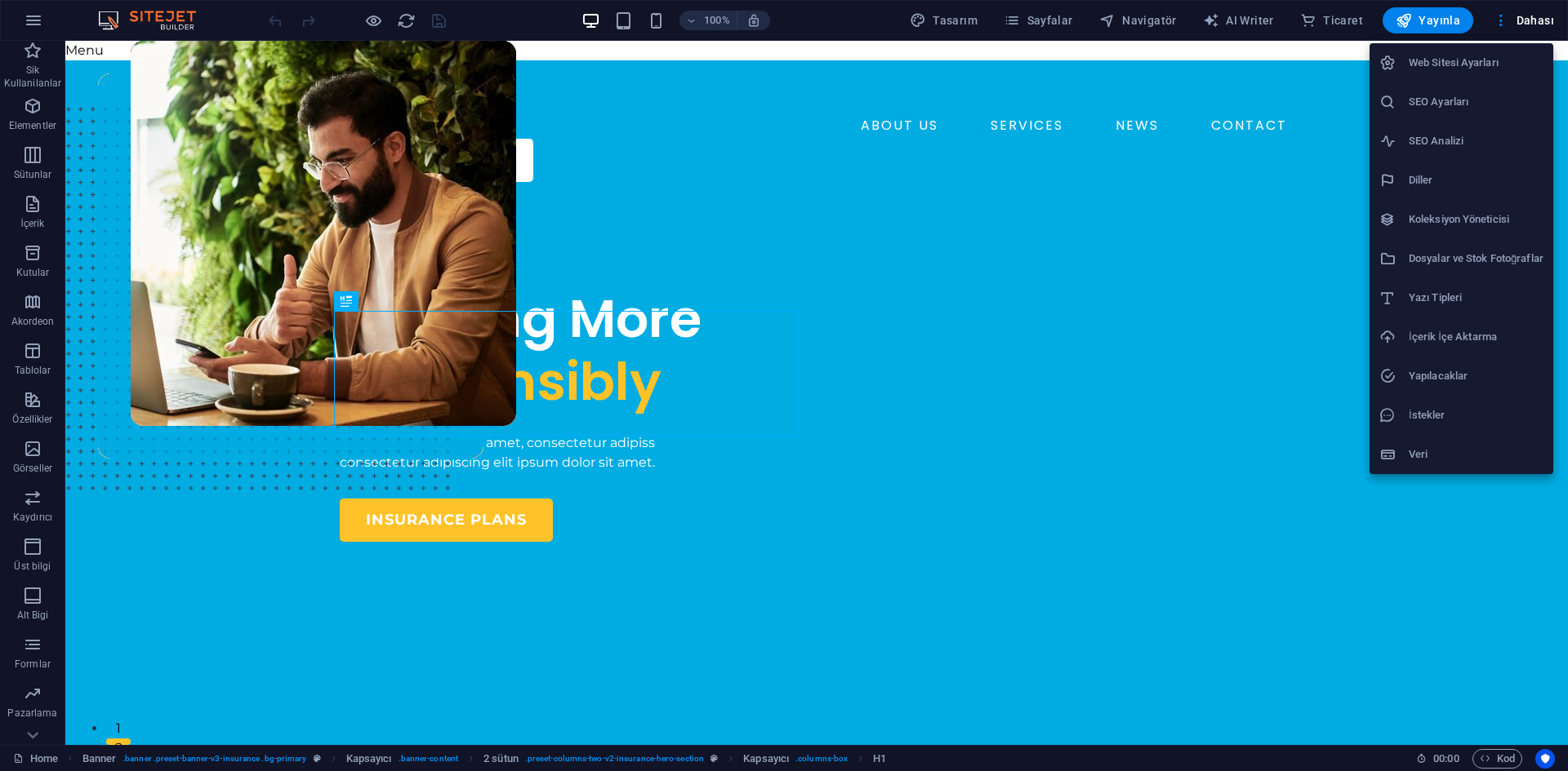
click at [1513, 25] on div at bounding box center [784, 386] width 1568 height 771
